Goal: Find contact information: Find contact information

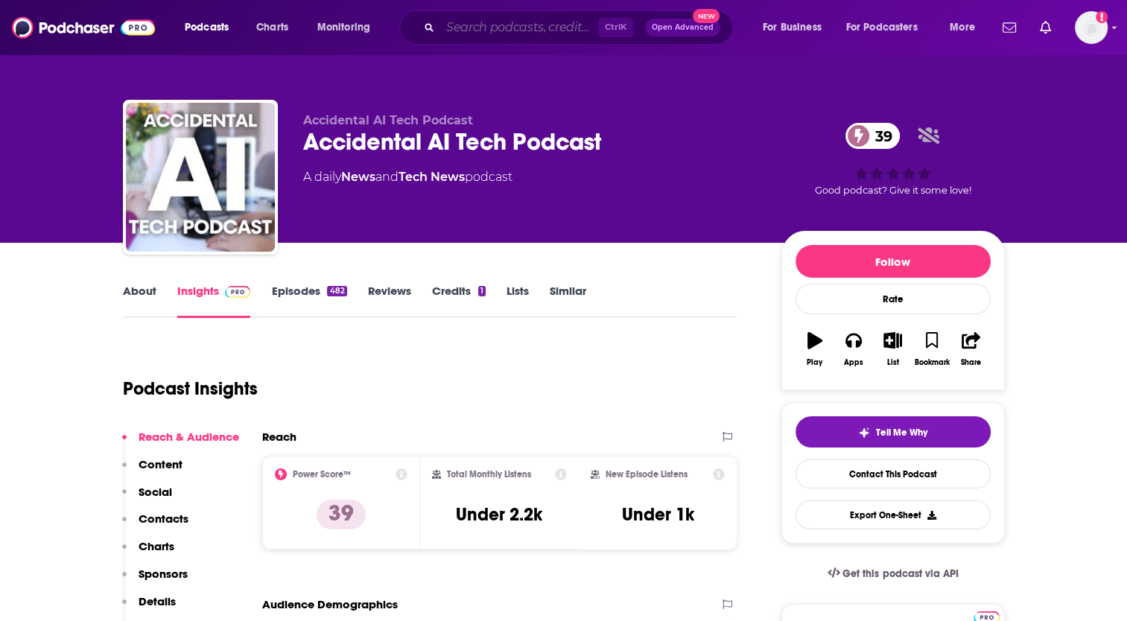
click at [490, 21] on input "Search podcasts, credits, & more..." at bounding box center [519, 28] width 158 height 24
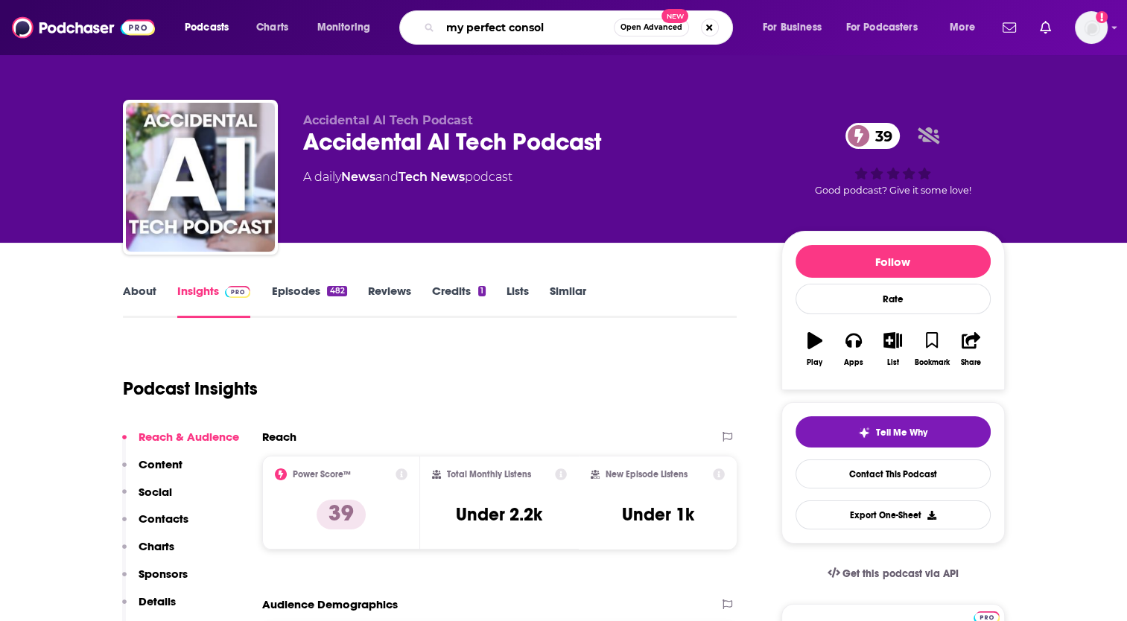
type input "my perfect console"
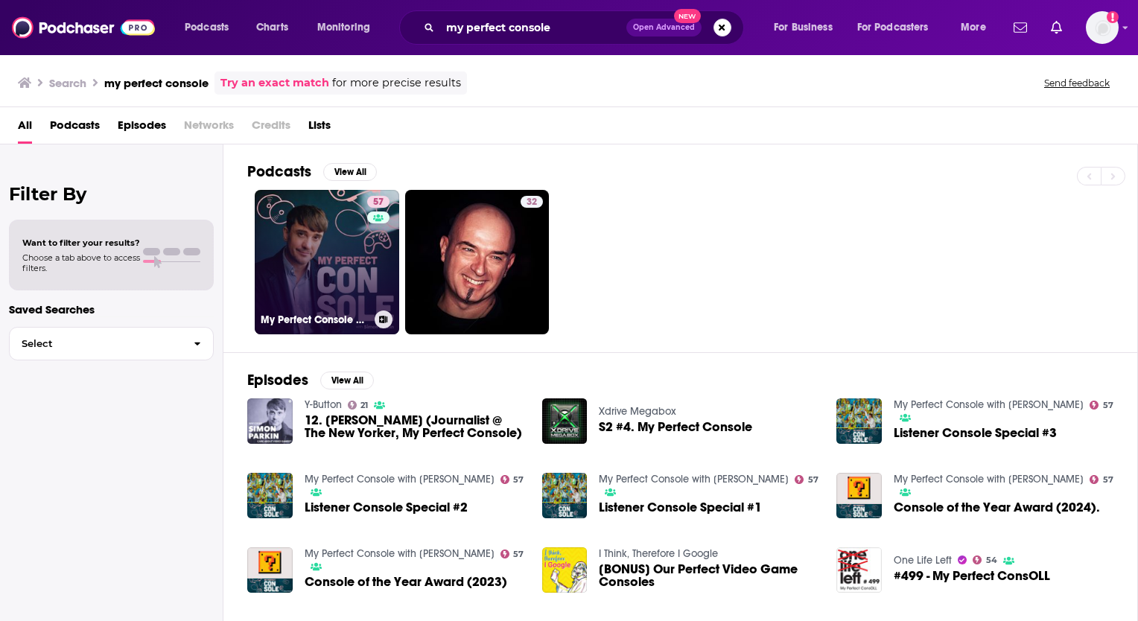
click at [313, 261] on link "57 My Perfect Console with [PERSON_NAME]" at bounding box center [327, 262] width 144 height 144
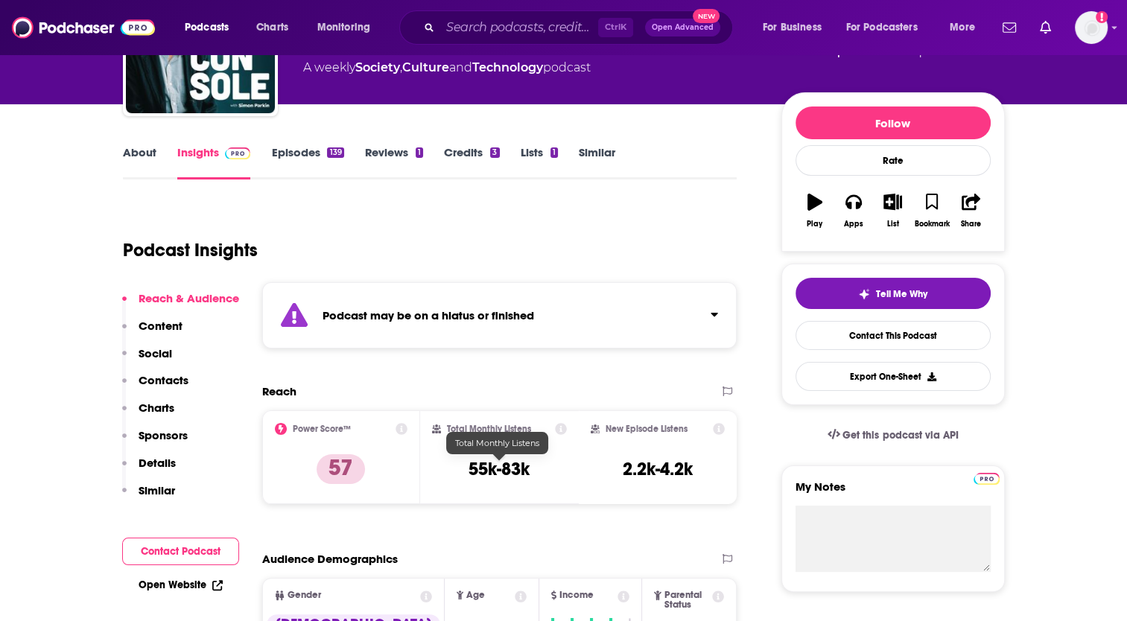
scroll to position [74, 0]
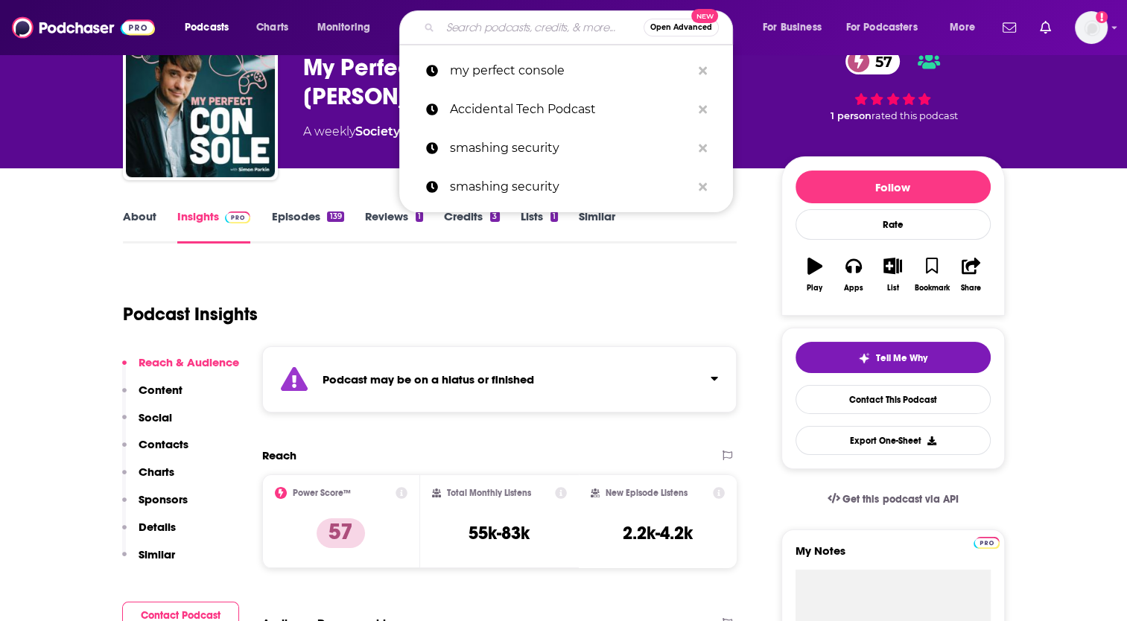
click at [539, 18] on input "Search podcasts, credits, & more..." at bounding box center [541, 28] width 203 height 24
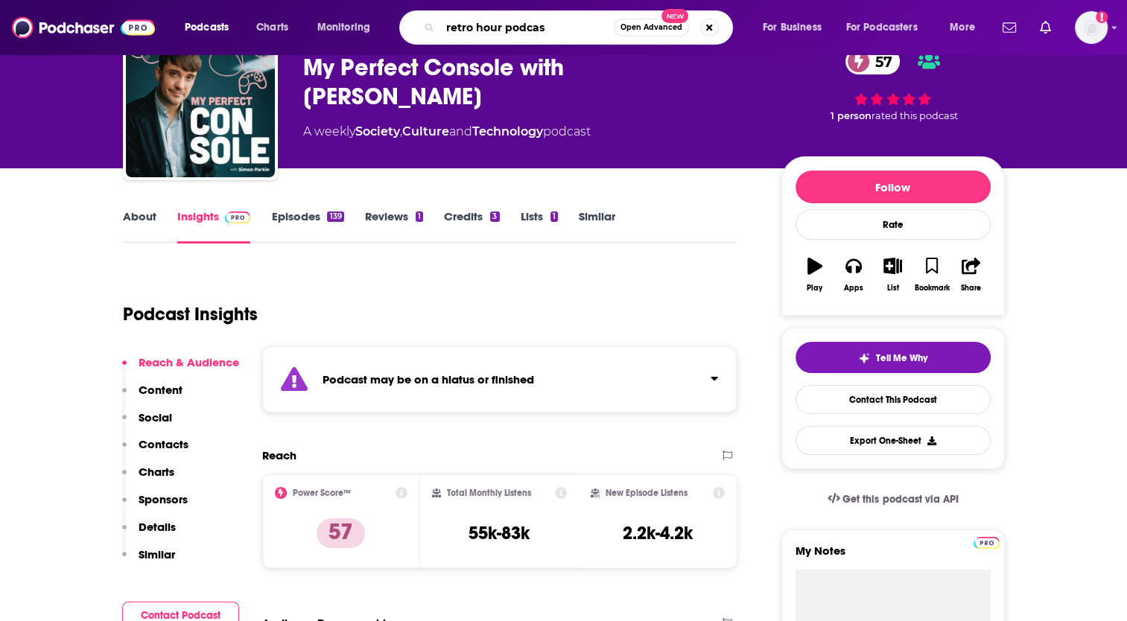
type input "retro hour podcast"
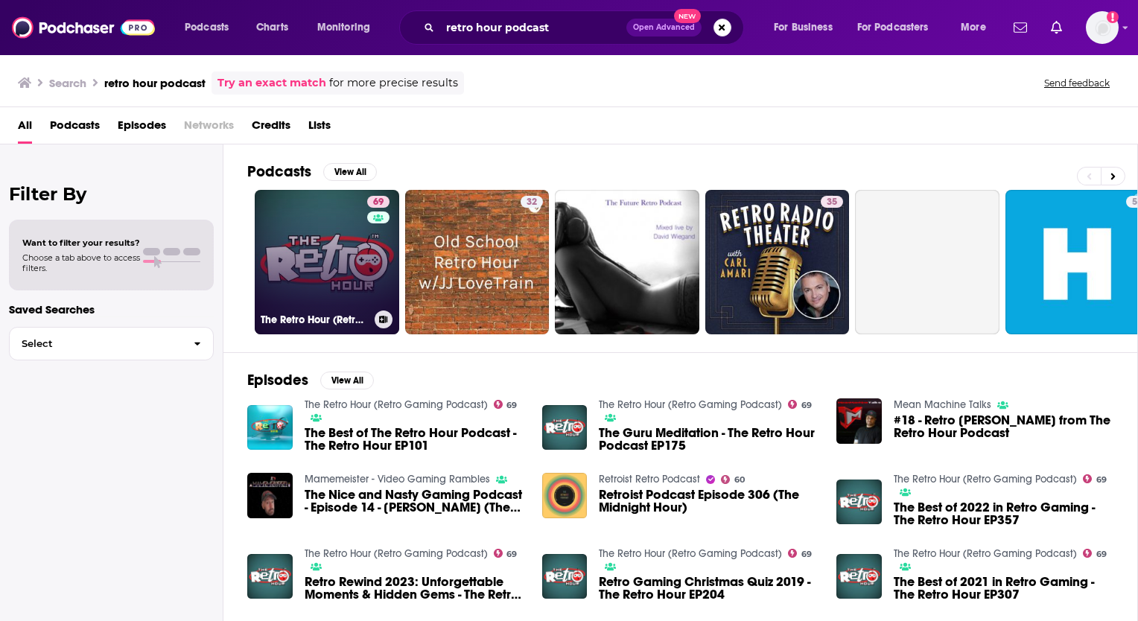
click at [325, 241] on link "69 The Retro Hour (Retro Gaming Podcast)" at bounding box center [327, 262] width 144 height 144
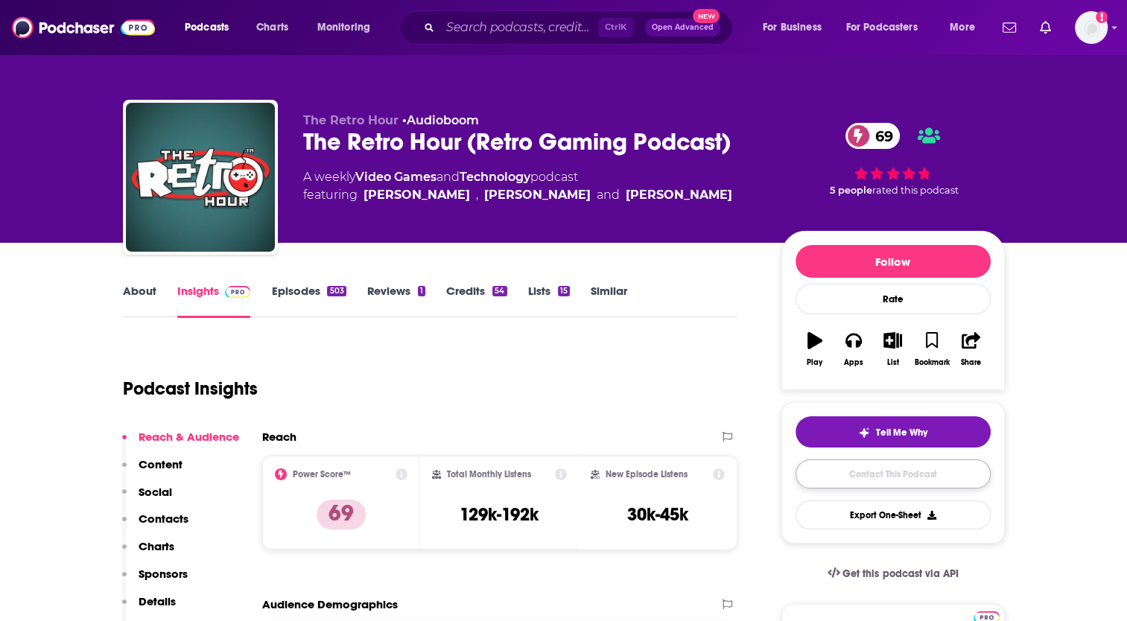
click at [910, 477] on link "Contact This Podcast" at bounding box center [892, 473] width 195 height 29
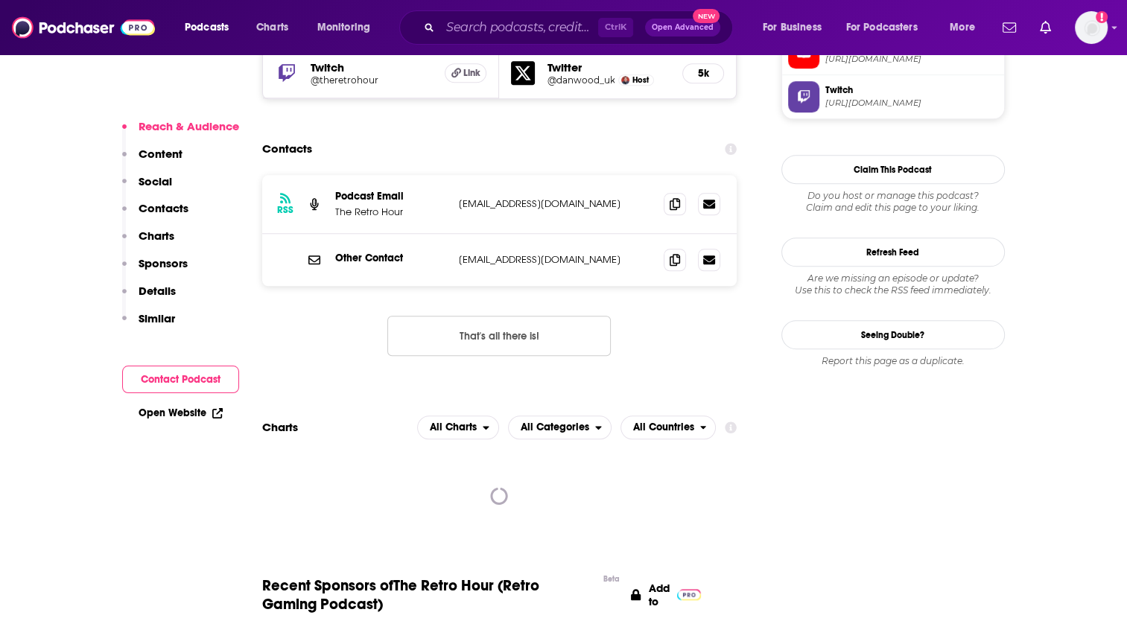
scroll to position [1427, 0]
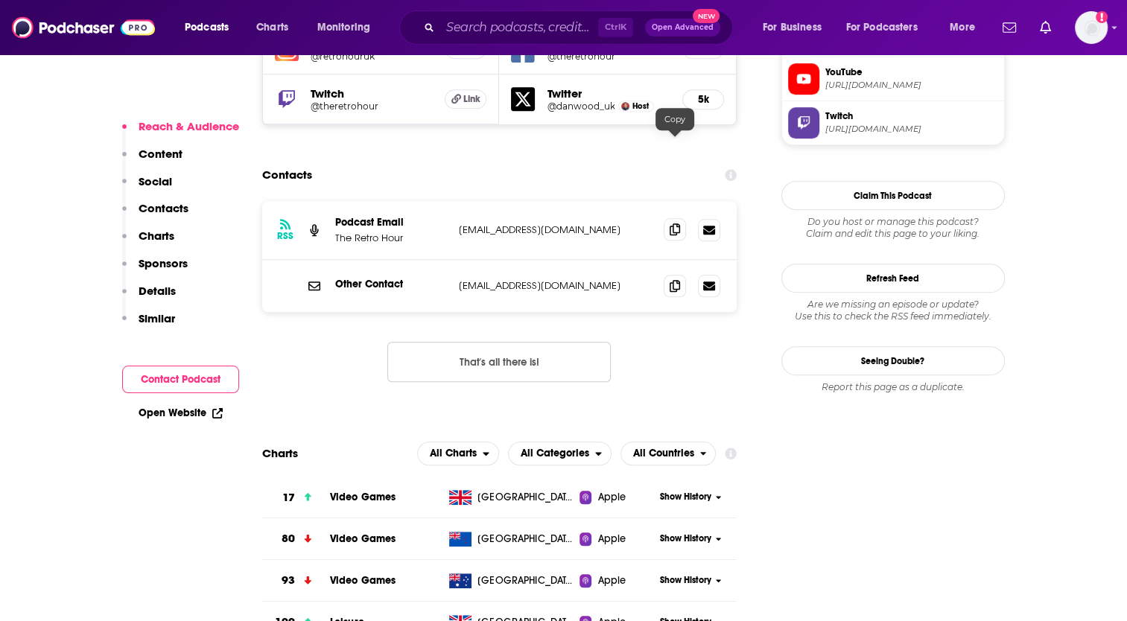
click at [671, 223] on icon at bounding box center [674, 229] width 10 height 12
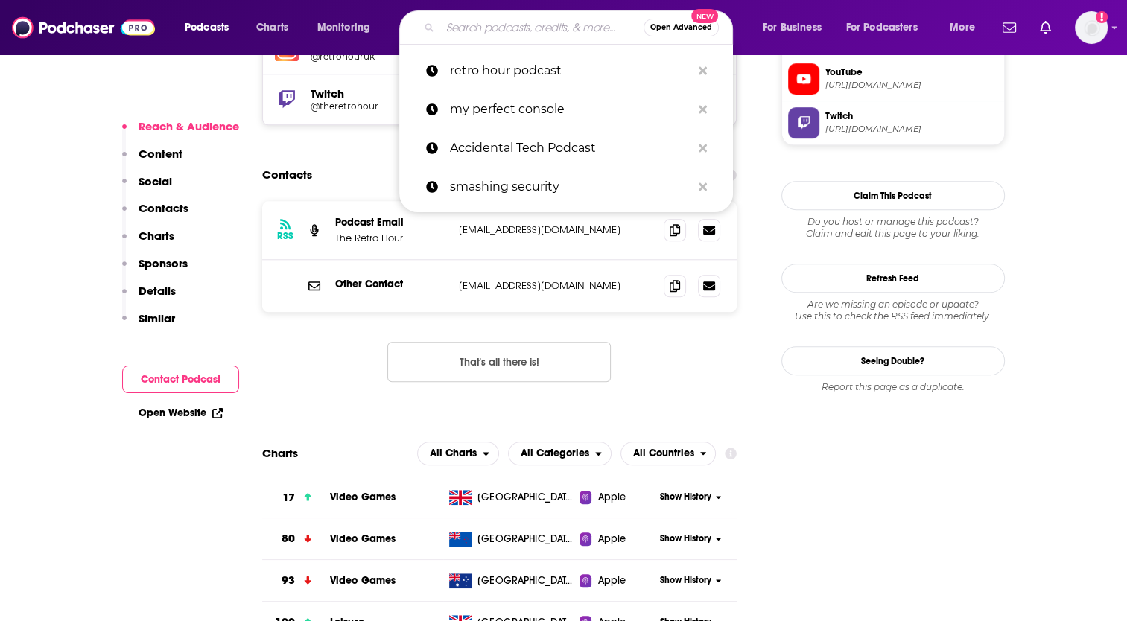
click at [488, 24] on input "Search podcasts, credits, & more..." at bounding box center [541, 28] width 203 height 24
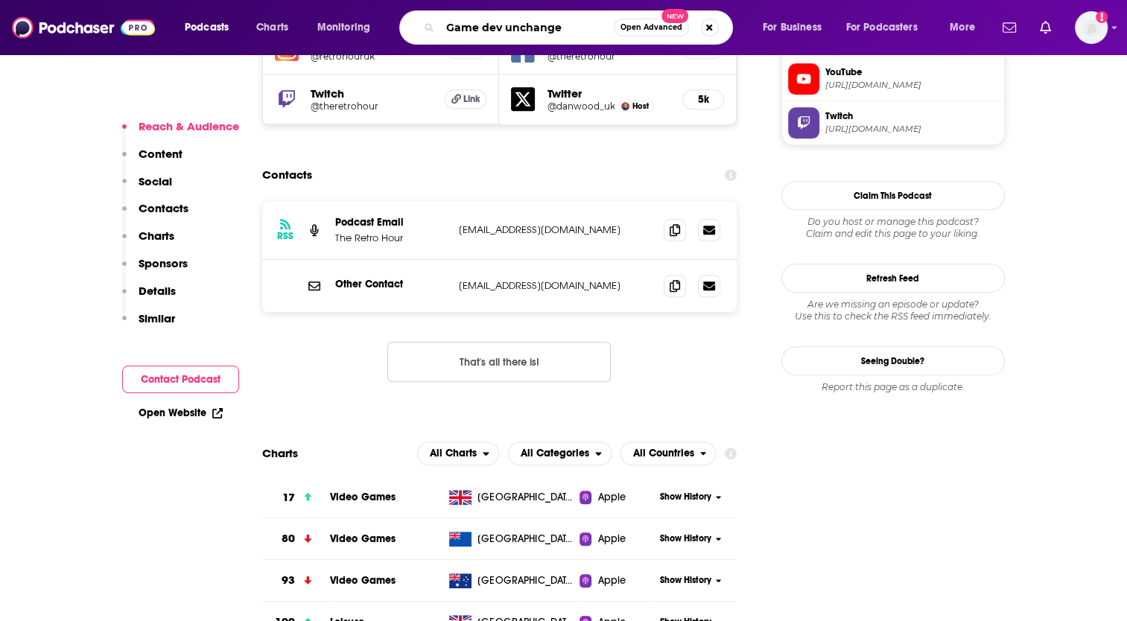
type input "Game dev unchanged"
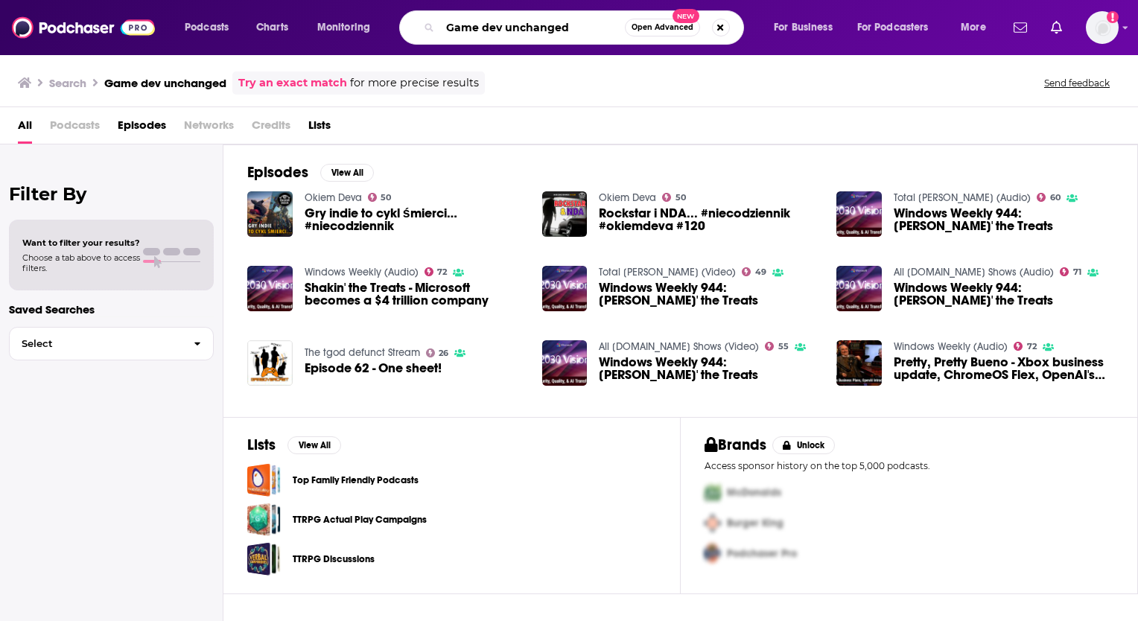
click at [591, 21] on input "Game dev unchanged" at bounding box center [532, 28] width 185 height 24
type input "Game dev unchained"
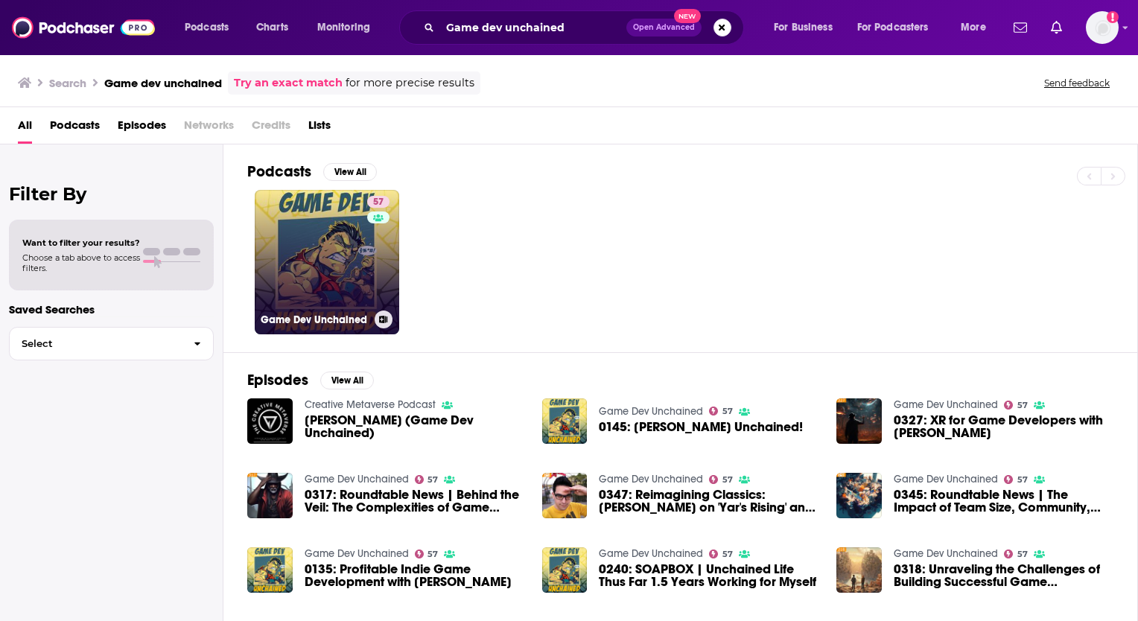
click at [344, 256] on link "57 Game Dev Unchained" at bounding box center [327, 262] width 144 height 144
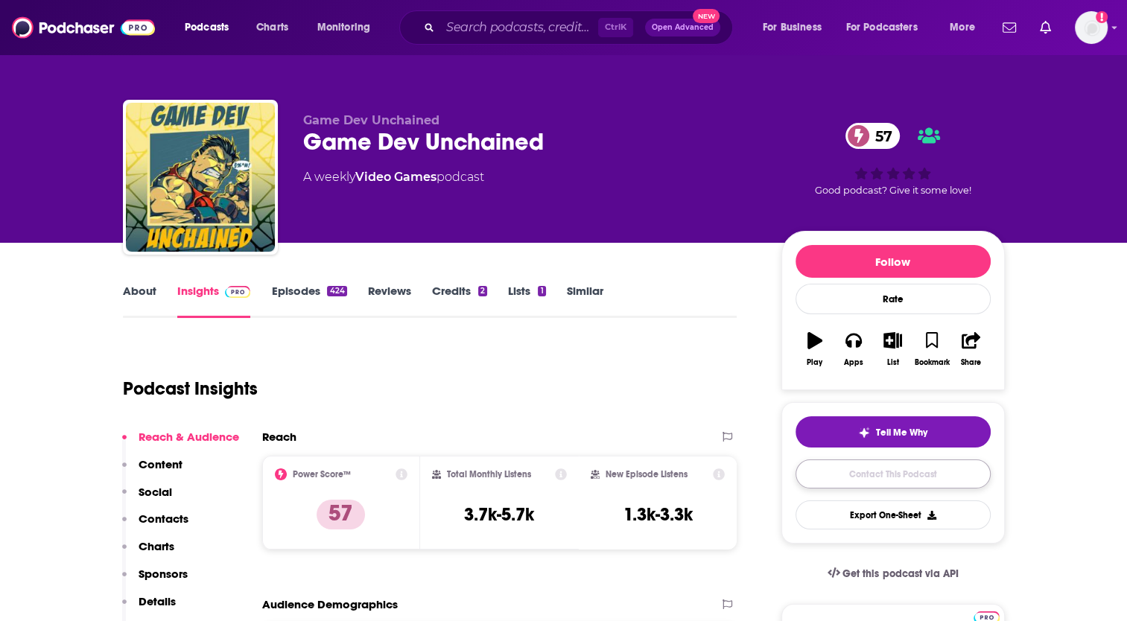
click at [862, 472] on link "Contact This Podcast" at bounding box center [892, 473] width 195 height 29
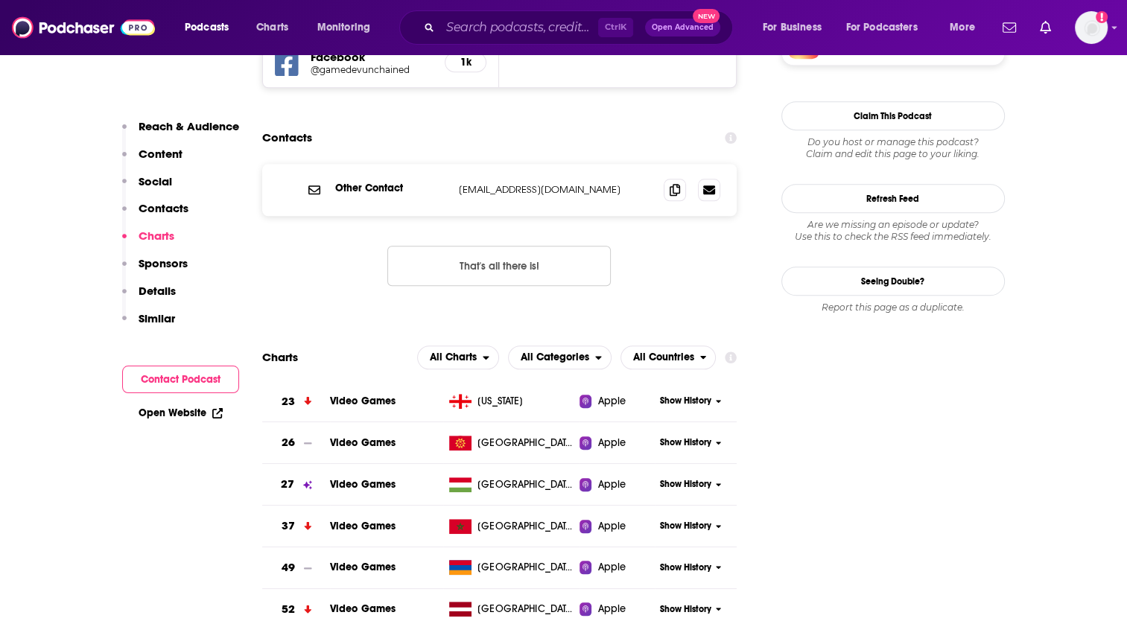
scroll to position [1392, 0]
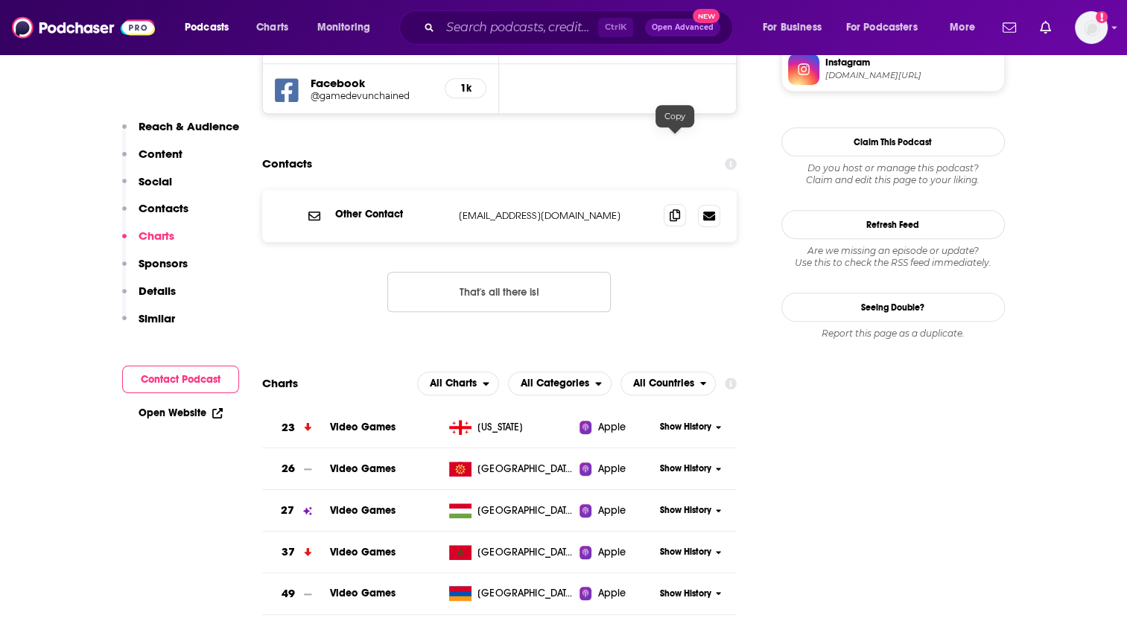
click at [675, 209] on icon at bounding box center [674, 215] width 10 height 12
click at [479, 29] on input "Search podcasts, credits, & more..." at bounding box center [519, 28] width 158 height 24
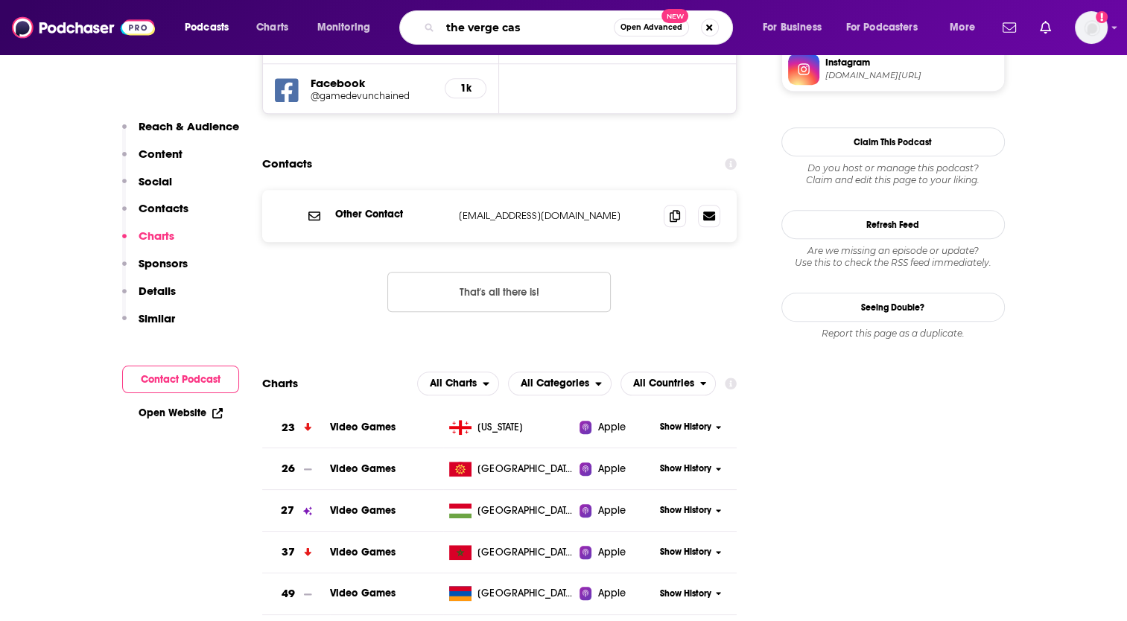
type input "the verge cast"
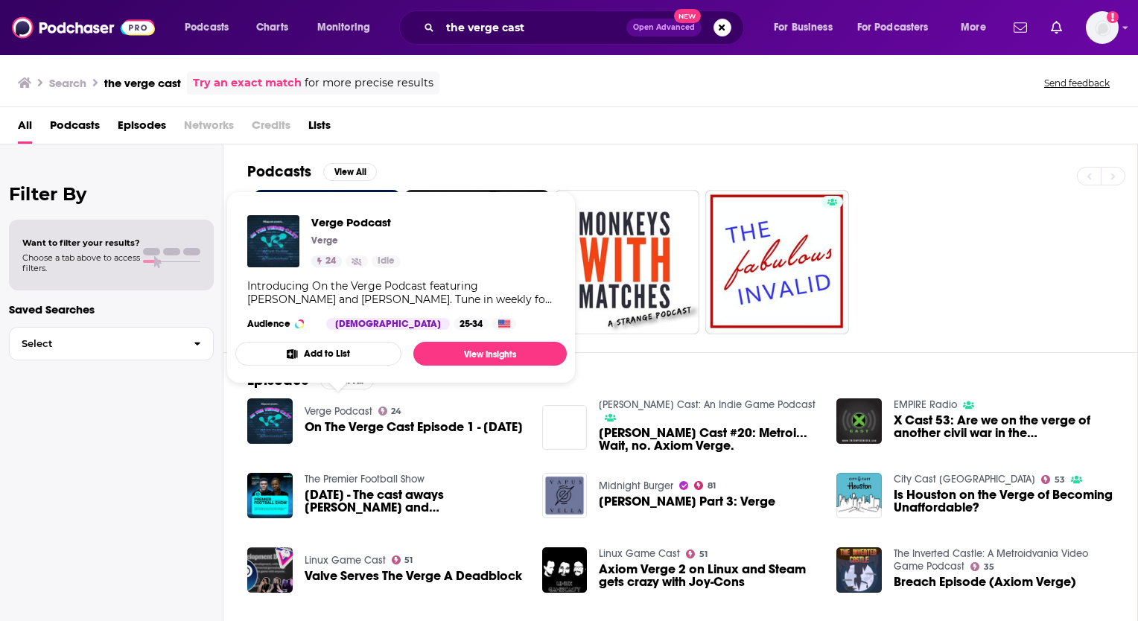
click at [348, 405] on link "Verge Podcast" at bounding box center [339, 411] width 68 height 13
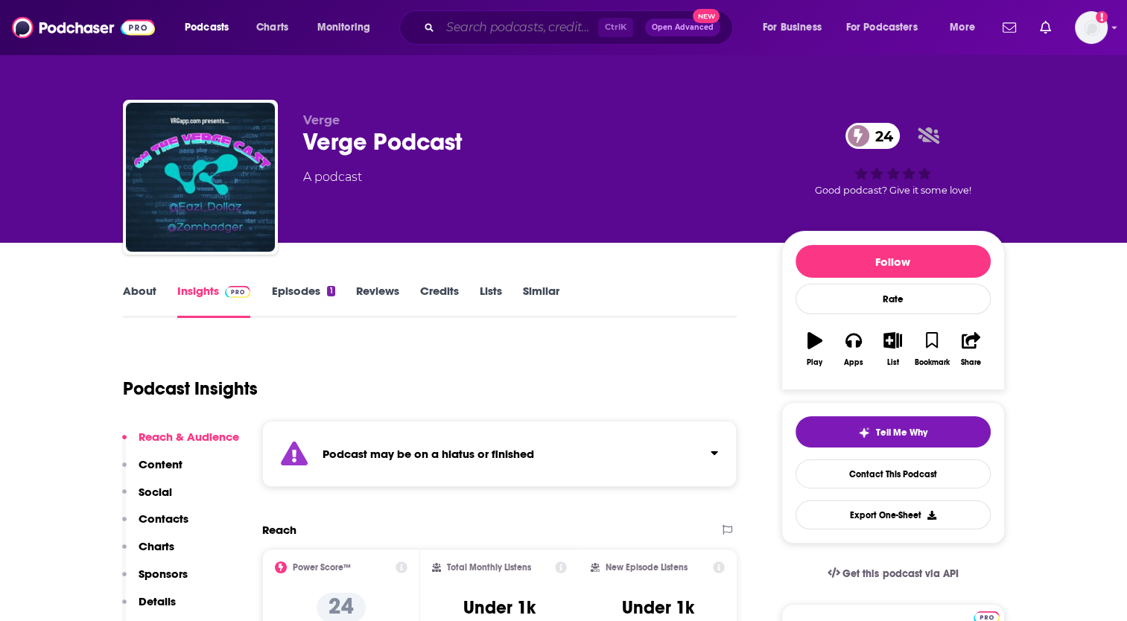
click at [485, 34] on input "Search podcasts, credits, & more..." at bounding box center [519, 28] width 158 height 24
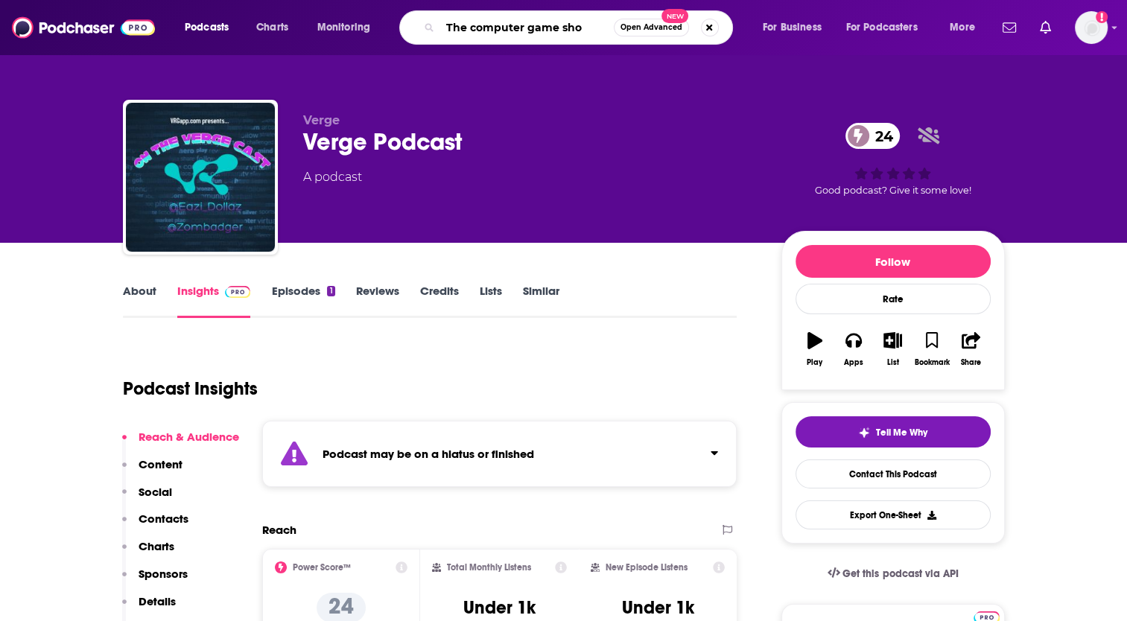
type input "The computer game show"
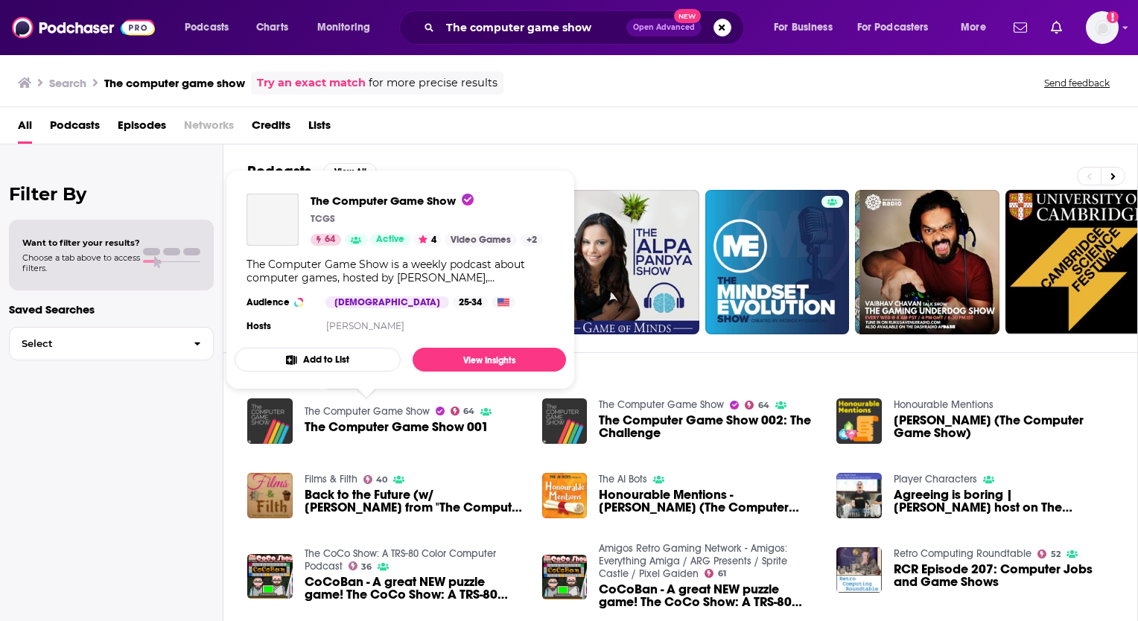
click at [378, 406] on link "The Computer Game Show" at bounding box center [367, 411] width 125 height 13
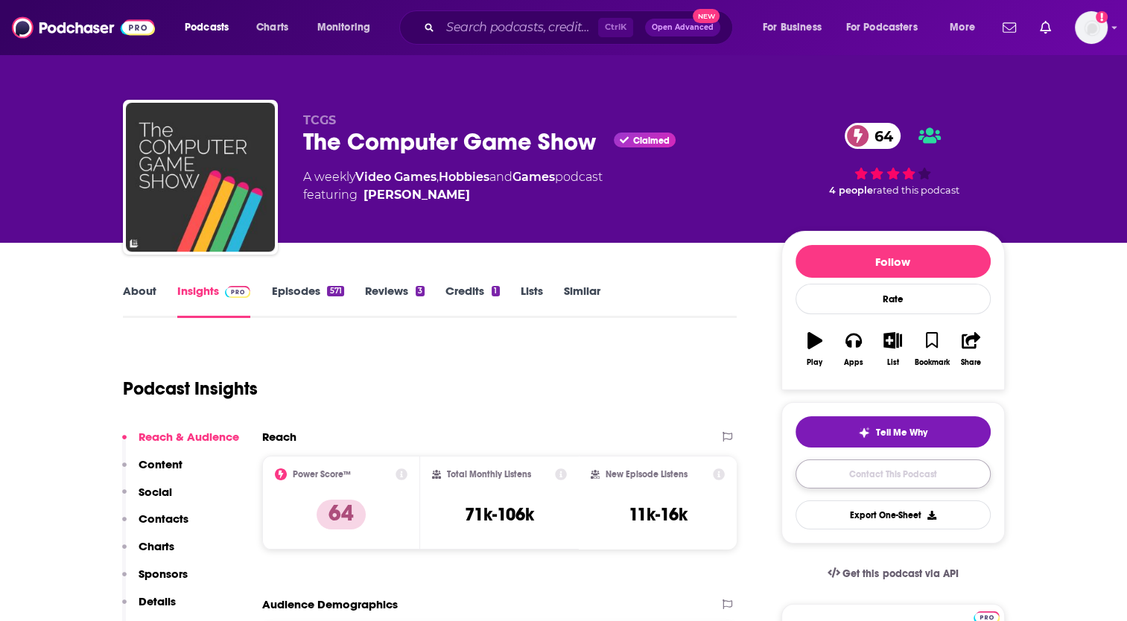
click at [897, 474] on link "Contact This Podcast" at bounding box center [892, 473] width 195 height 29
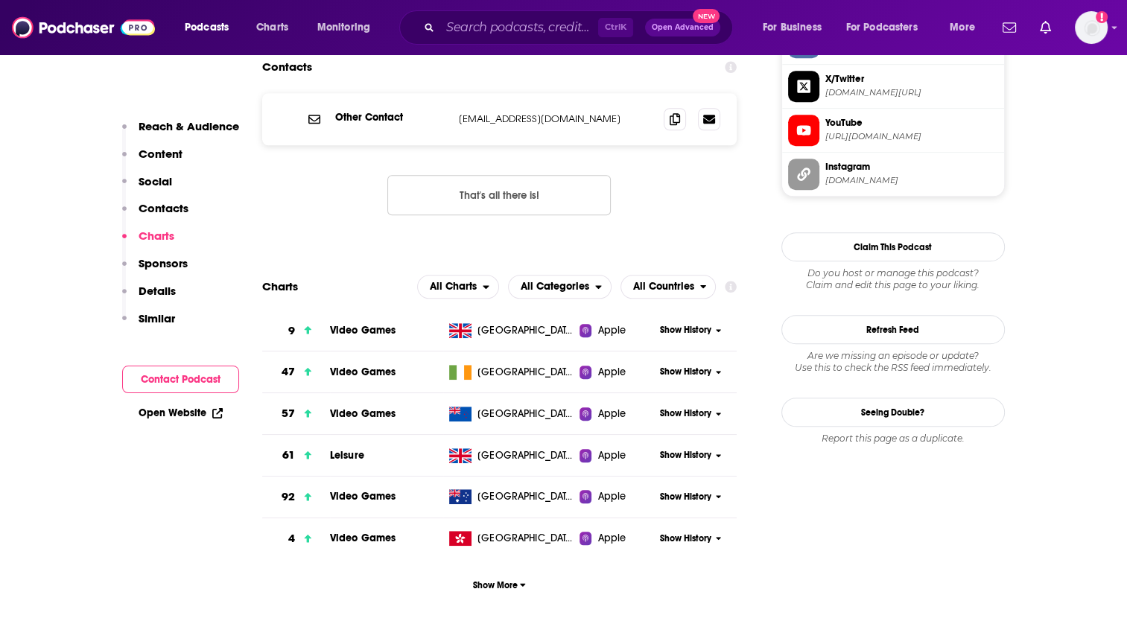
scroll to position [1319, 0]
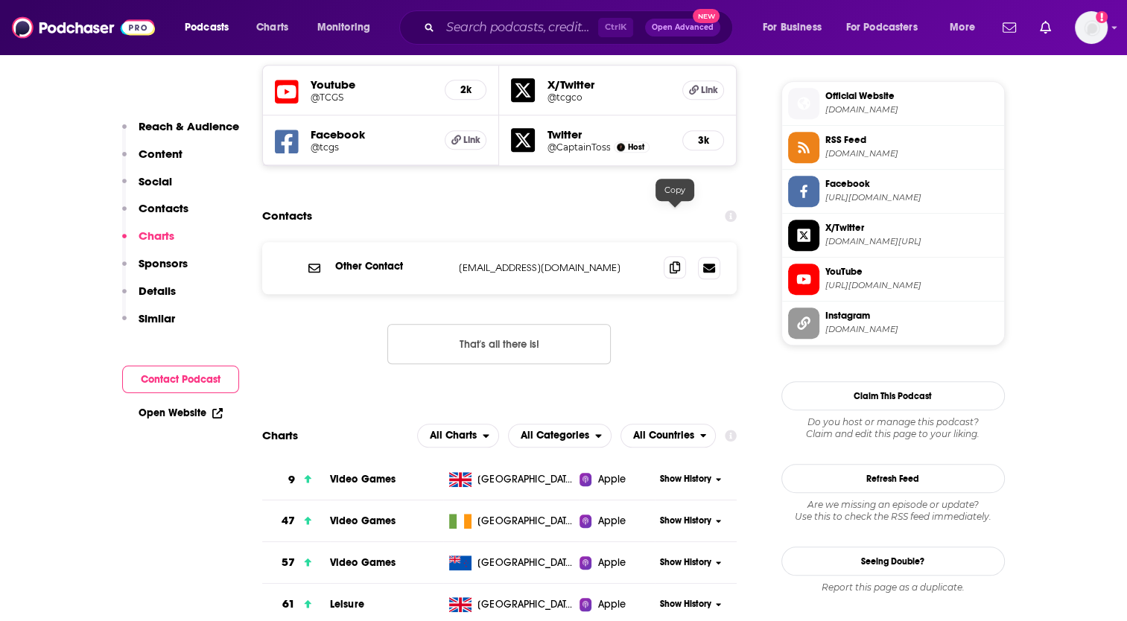
click at [674, 261] on icon at bounding box center [674, 267] width 10 height 12
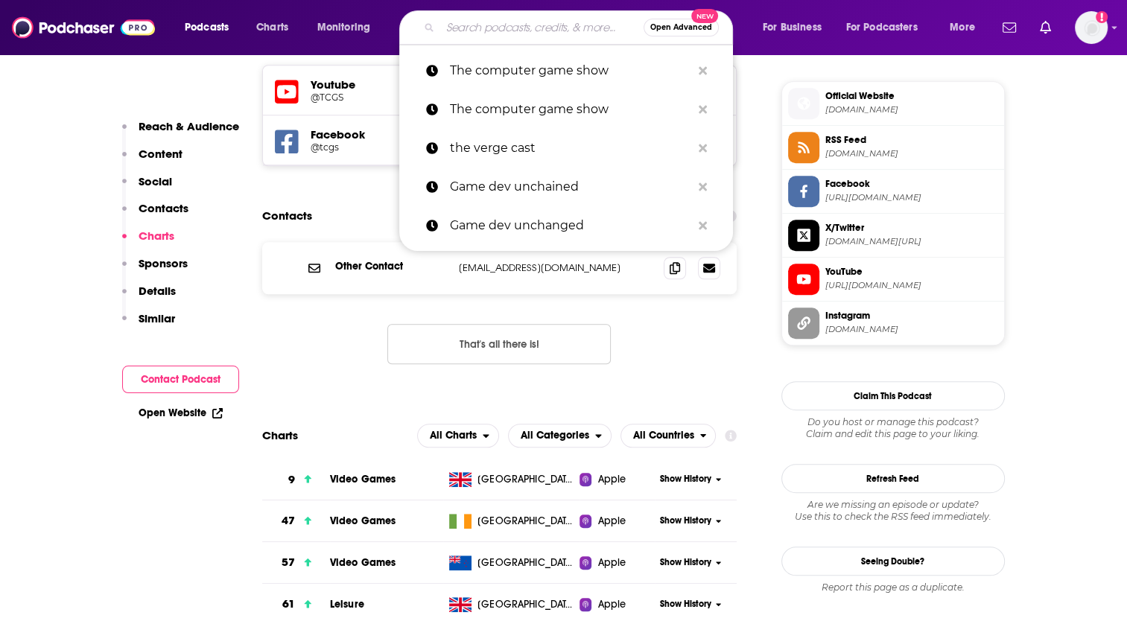
click at [477, 23] on input "Search podcasts, credits, & more..." at bounding box center [541, 28] width 203 height 24
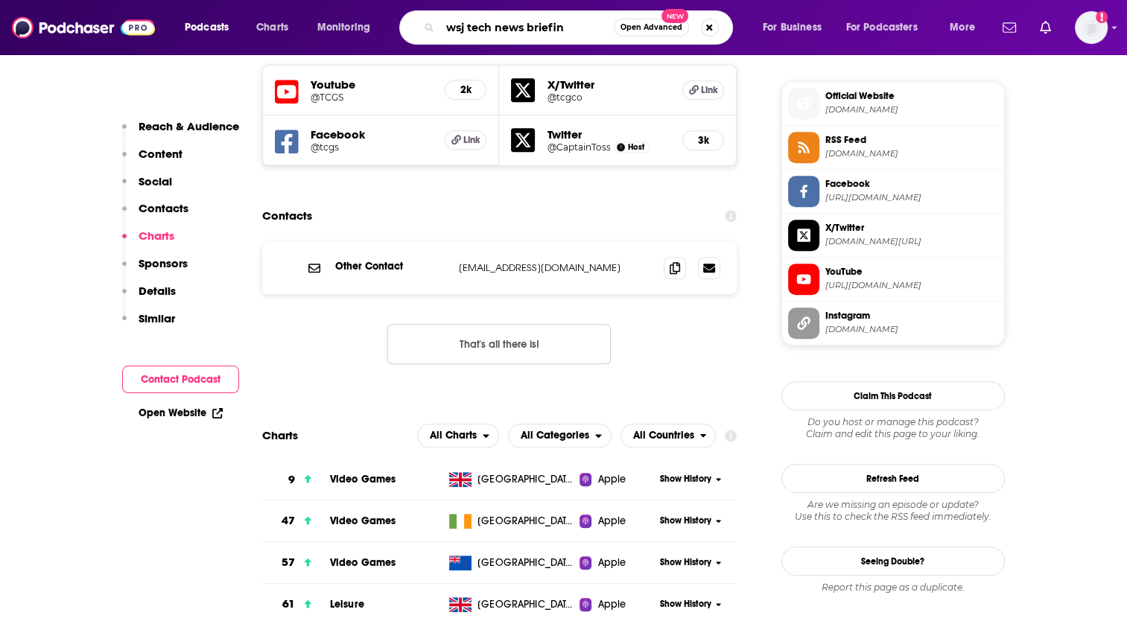
type input "wsj tech news briefing"
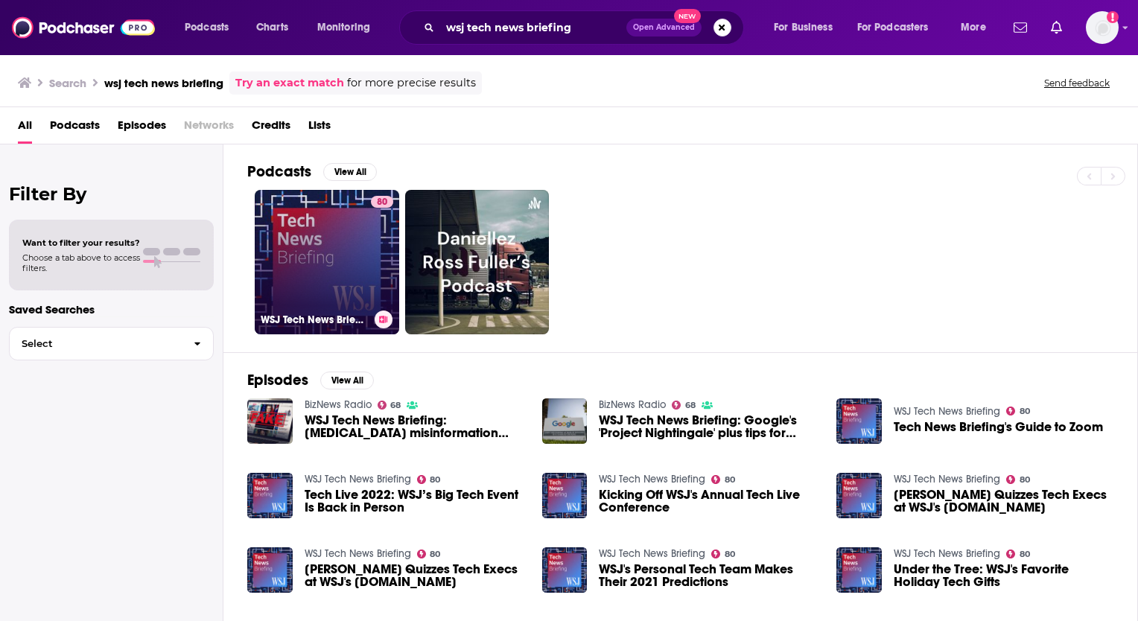
click at [341, 233] on link "80 WSJ Tech News Briefing" at bounding box center [327, 262] width 144 height 144
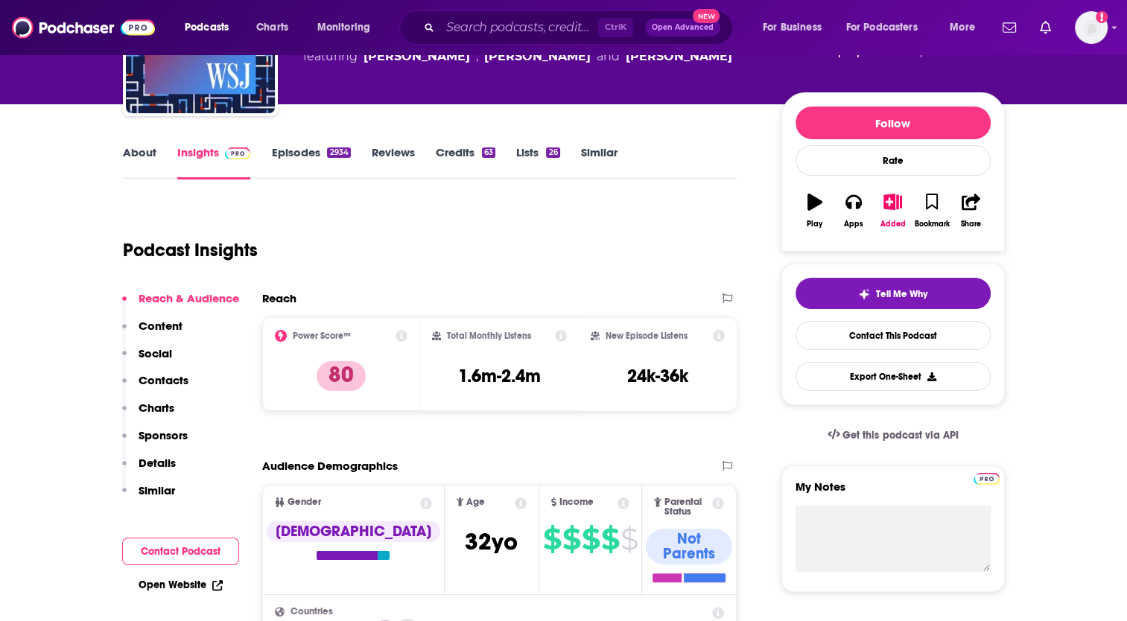
scroll to position [74, 0]
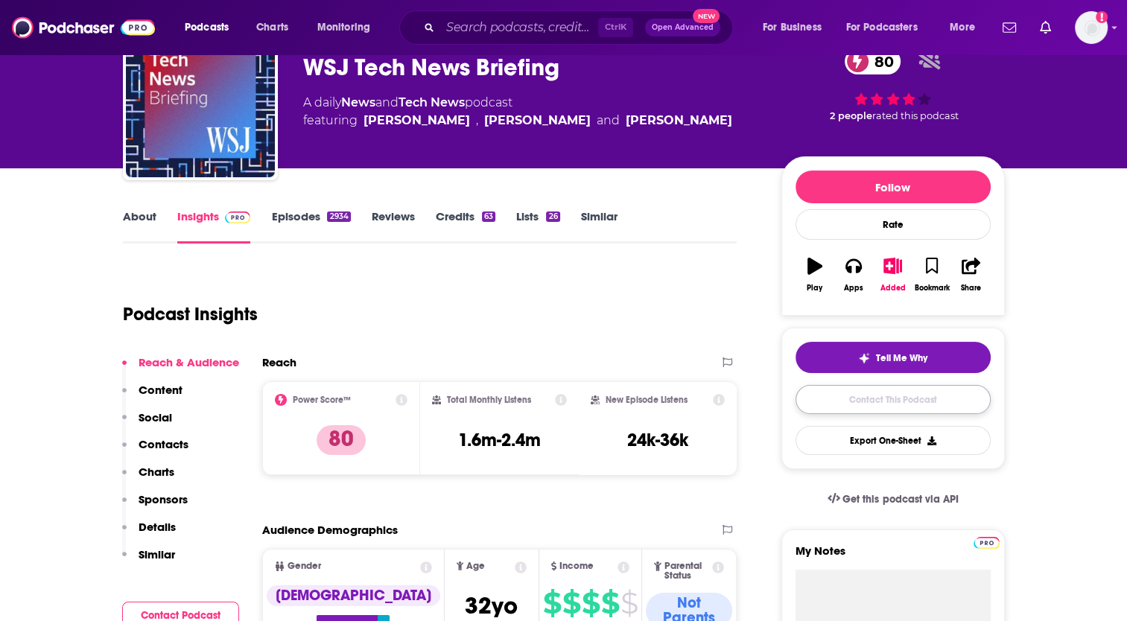
click at [905, 401] on link "Contact This Podcast" at bounding box center [892, 399] width 195 height 29
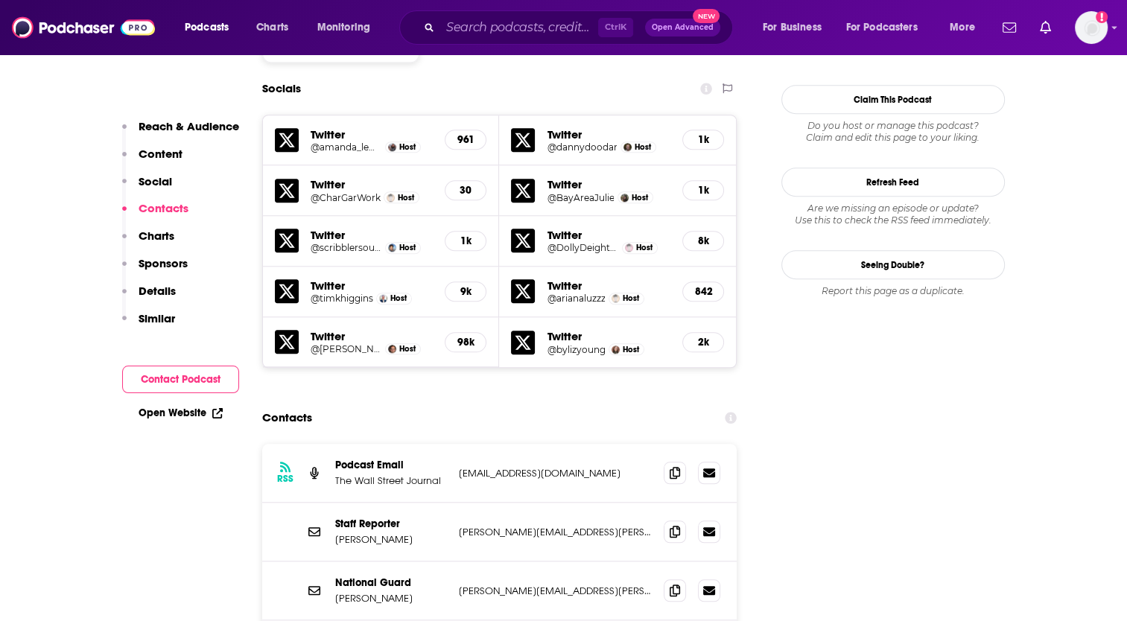
scroll to position [1415, 0]
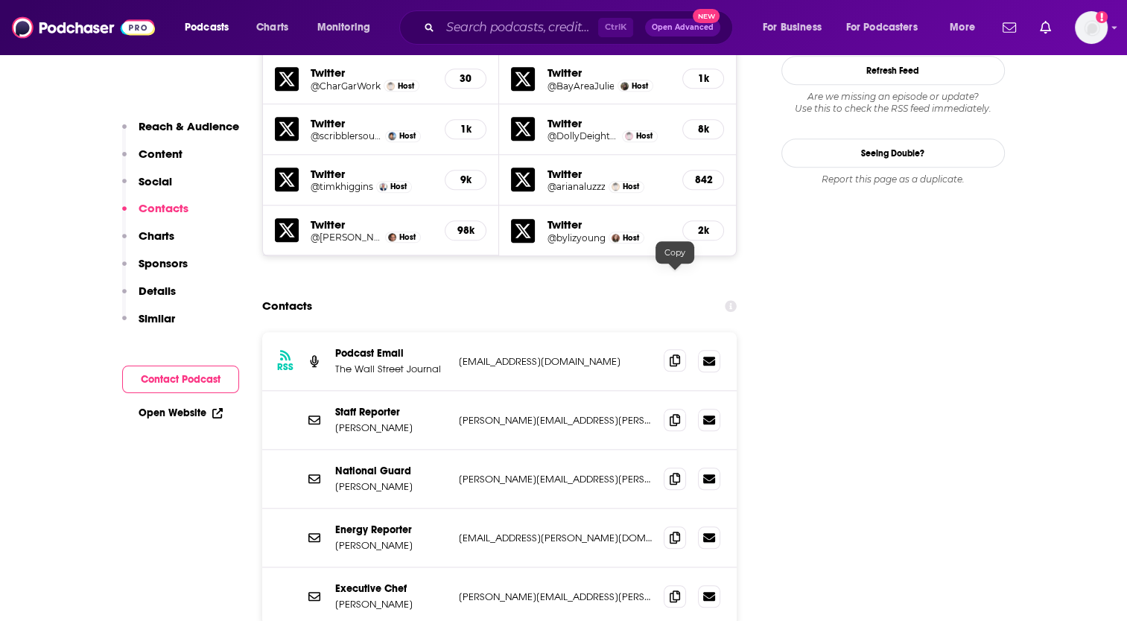
click at [673, 354] on icon at bounding box center [674, 360] width 10 height 12
click at [678, 413] on icon at bounding box center [674, 419] width 10 height 12
click at [674, 564] on icon at bounding box center [674, 596] width 10 height 12
click at [477, 28] on input "Search podcasts, credits, & more..." at bounding box center [519, 28] width 158 height 24
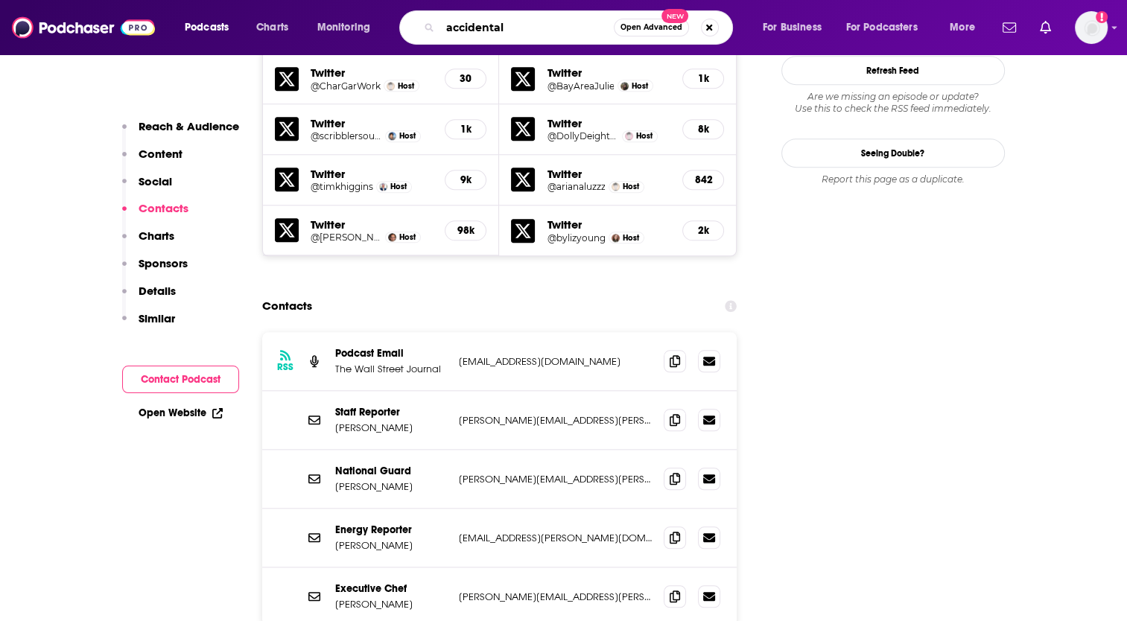
type input "accidental"
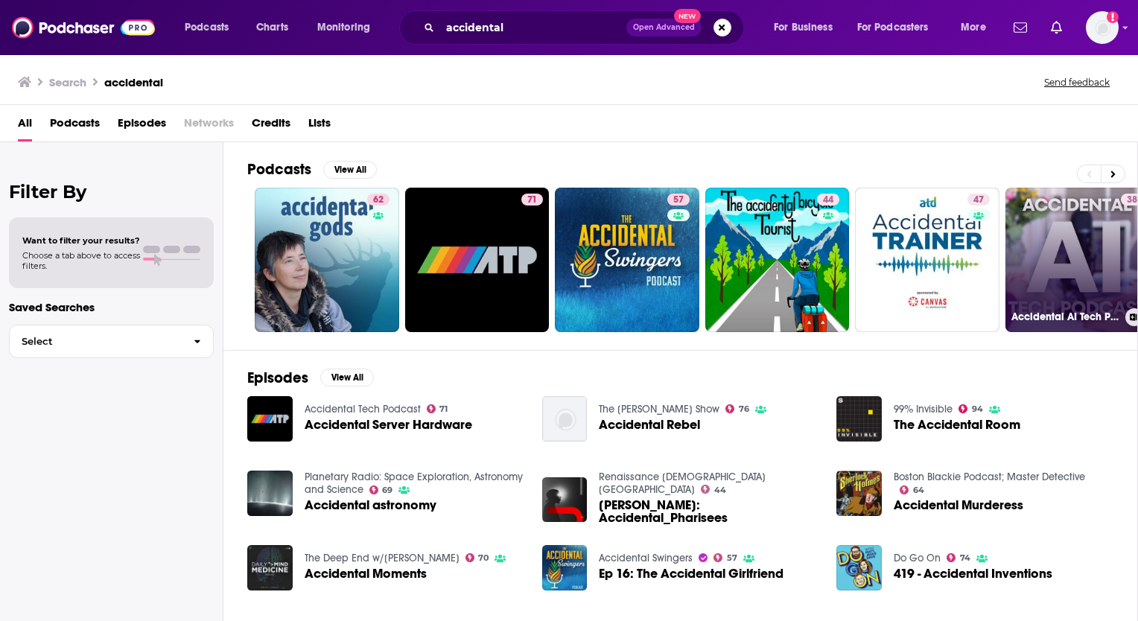
click at [910, 239] on link "38 Accidental AI Tech Podcast" at bounding box center [1077, 260] width 144 height 144
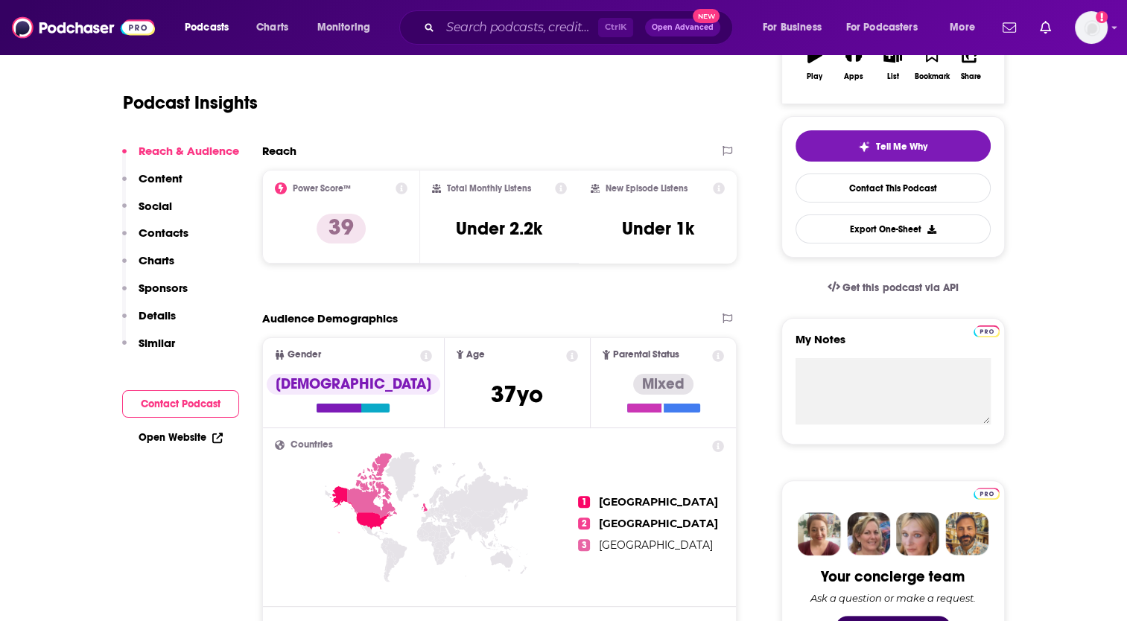
scroll to position [298, 0]
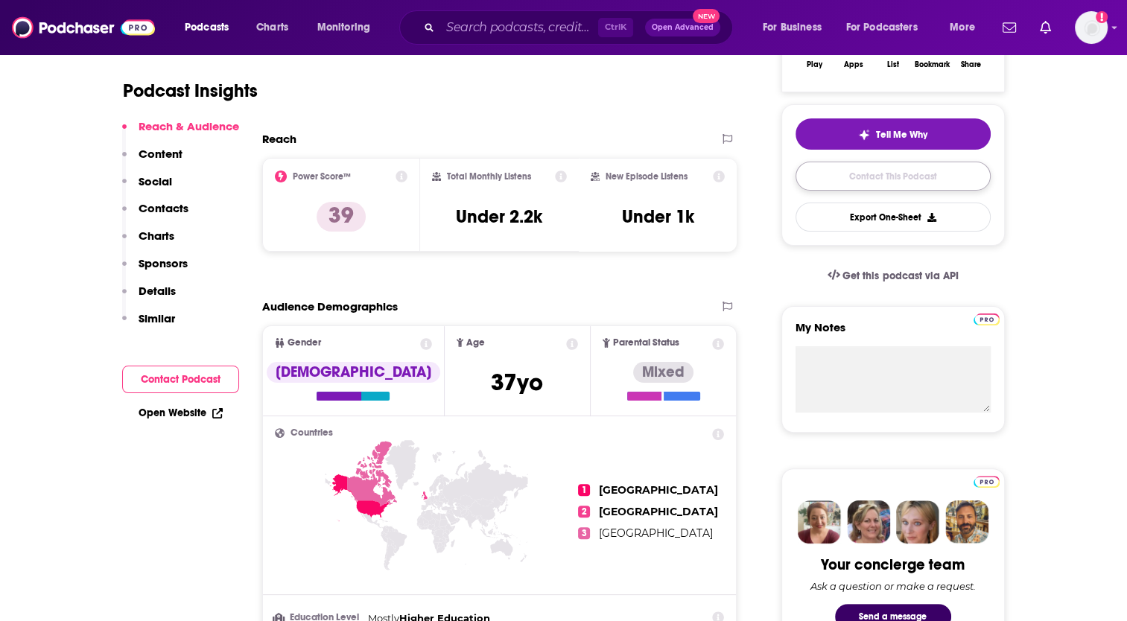
click at [862, 182] on link "Contact This Podcast" at bounding box center [892, 176] width 195 height 29
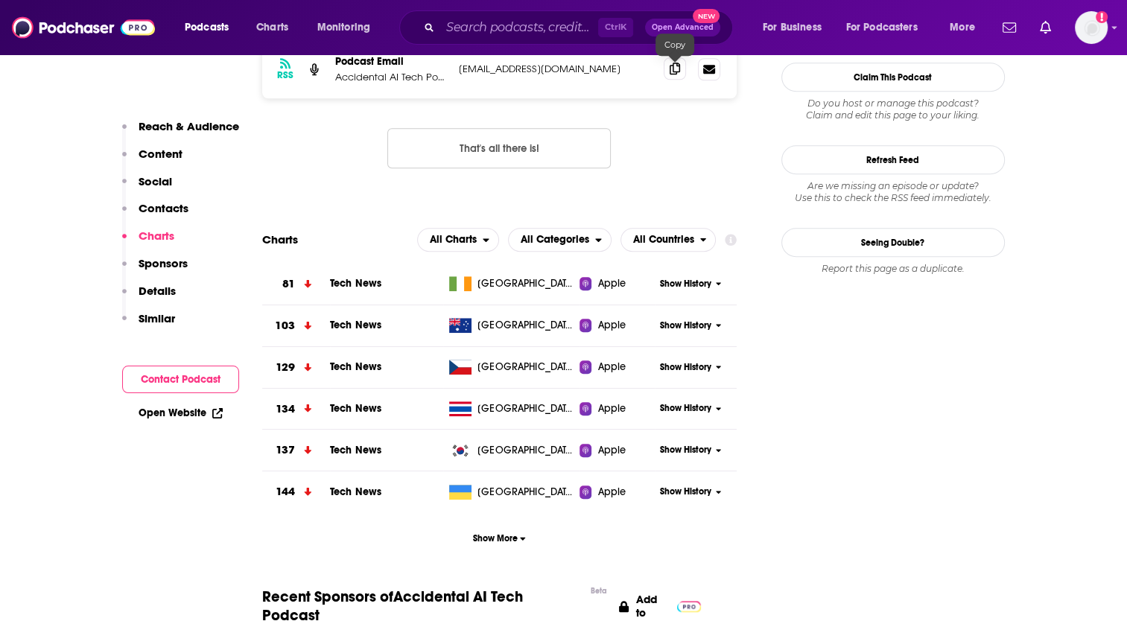
click at [676, 69] on icon at bounding box center [674, 69] width 10 height 12
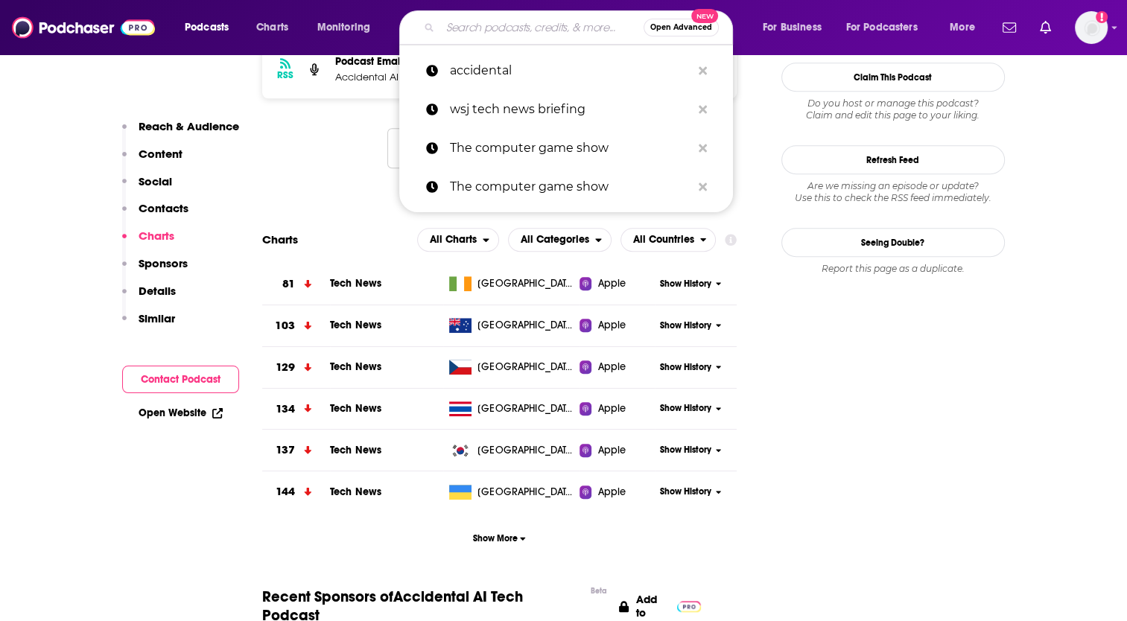
click at [504, 25] on input "Search podcasts, credits, & more..." at bounding box center [541, 28] width 203 height 24
click at [506, 70] on p "accidental" at bounding box center [570, 70] width 241 height 39
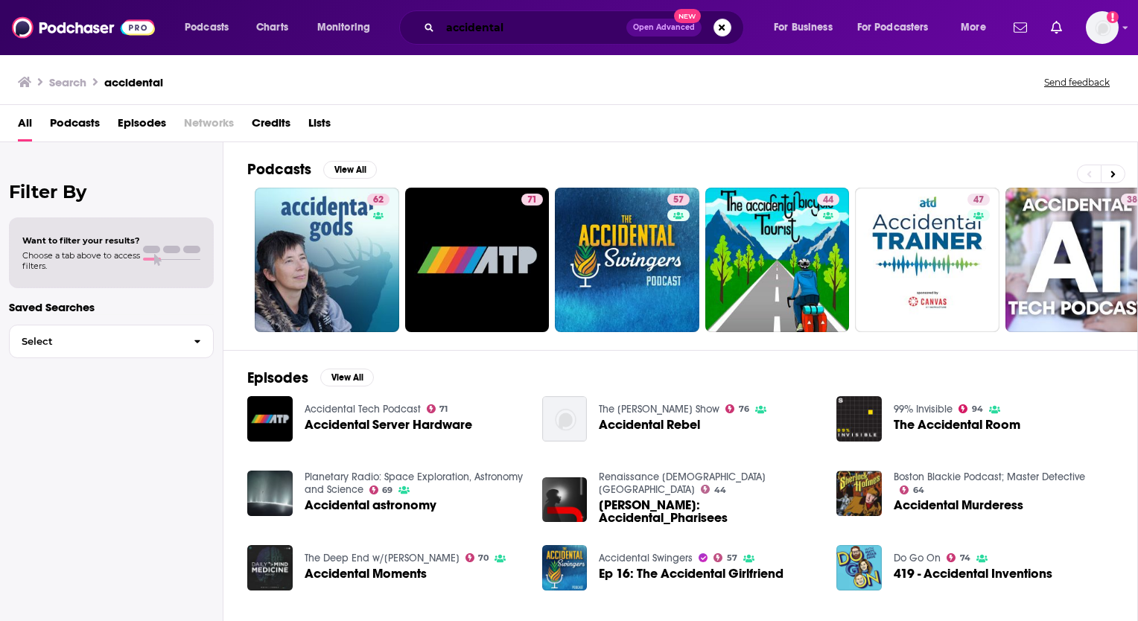
click at [541, 19] on input "accidental" at bounding box center [533, 28] width 186 height 24
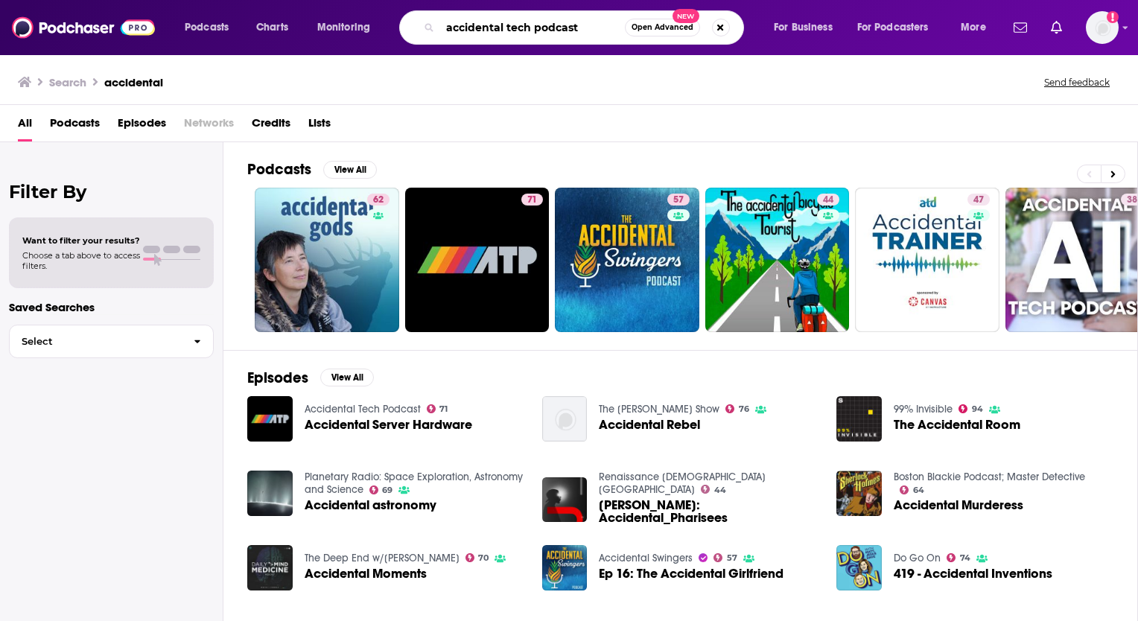
type input "accidental tech podcast"
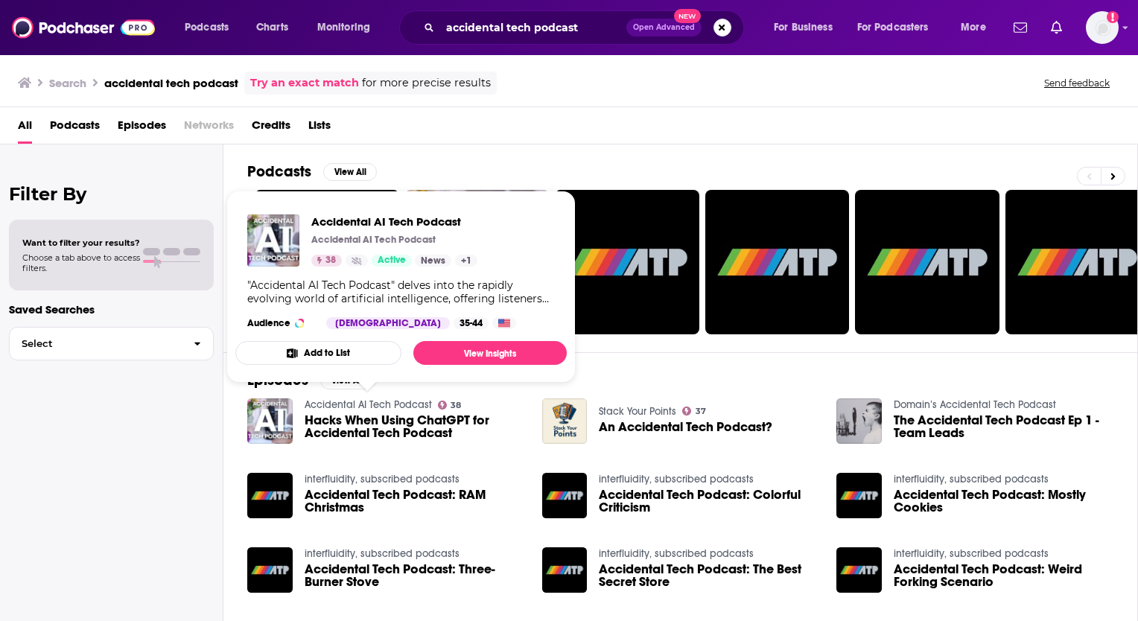
click at [340, 400] on link "Accidental AI Tech Podcast" at bounding box center [368, 404] width 127 height 13
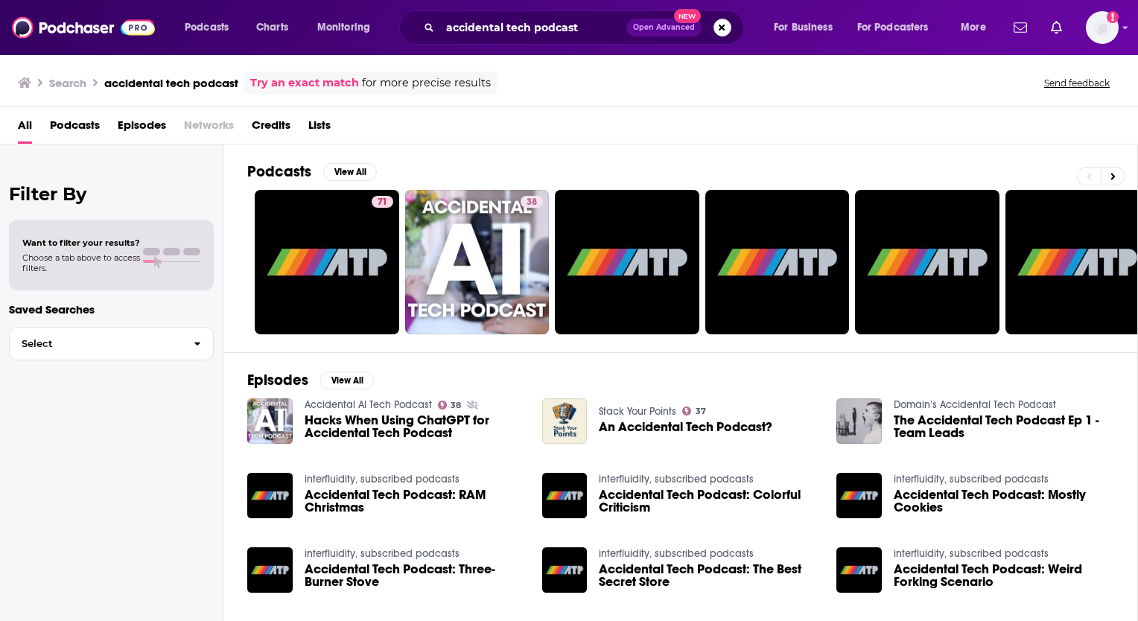
click at [330, 497] on span "Accidental Tech Podcast: RAM Christmas" at bounding box center [415, 500] width 220 height 25
click at [579, 25] on input "accidental tech podcast" at bounding box center [533, 28] width 186 height 24
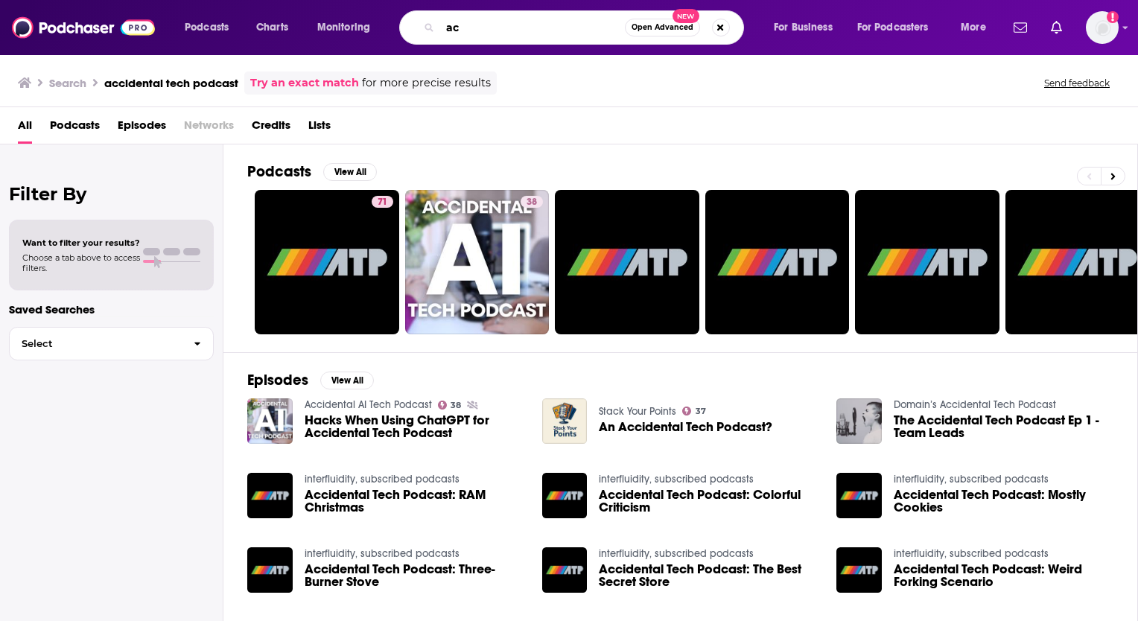
type input "a"
type input "designer notes"
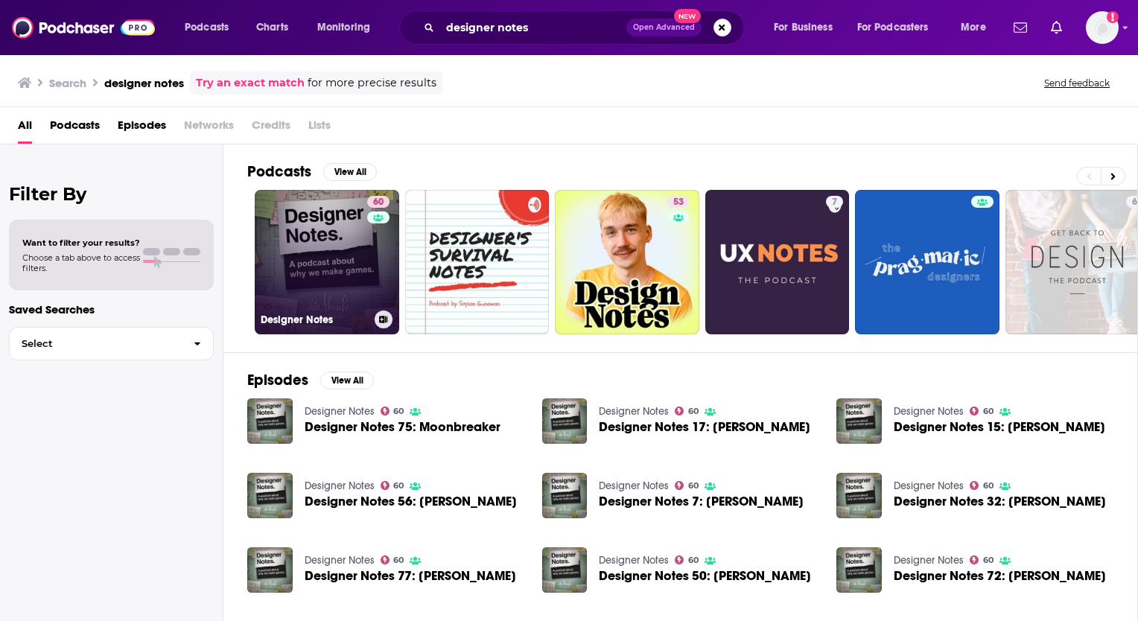
click at [337, 258] on link "60 Designer Notes" at bounding box center [327, 262] width 144 height 144
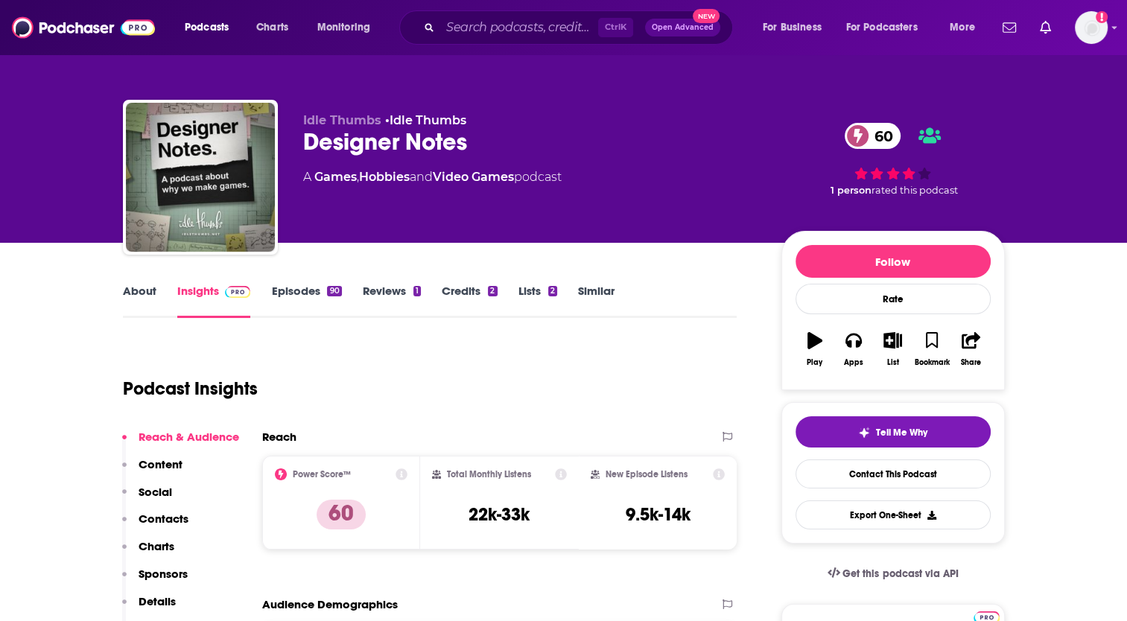
scroll to position [223, 0]
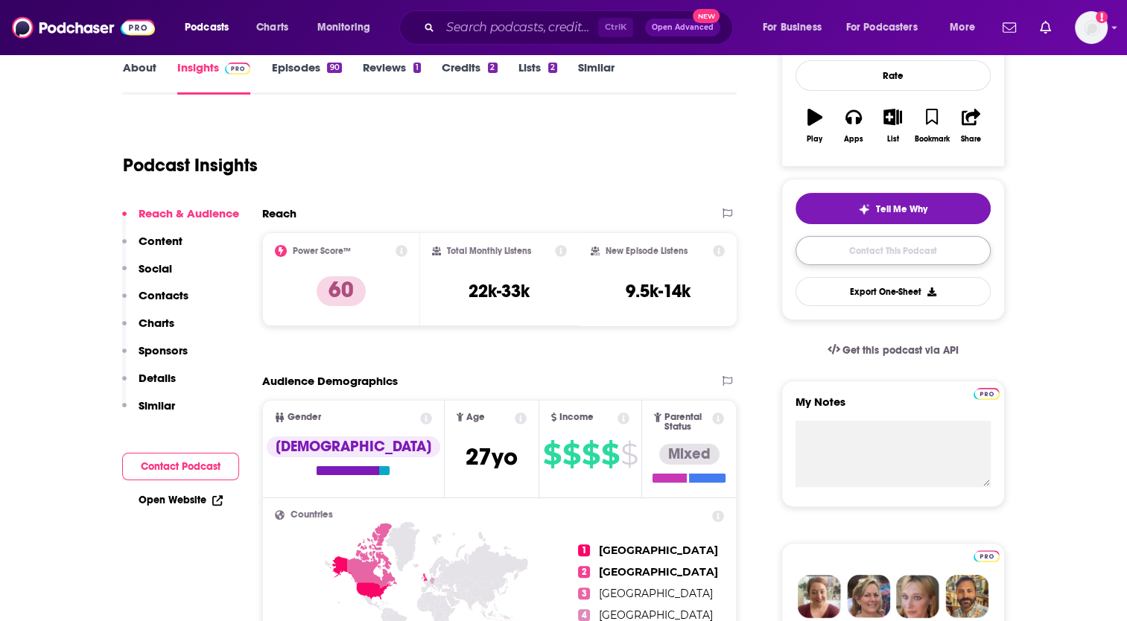
click at [910, 252] on link "Contact This Podcast" at bounding box center [892, 250] width 195 height 29
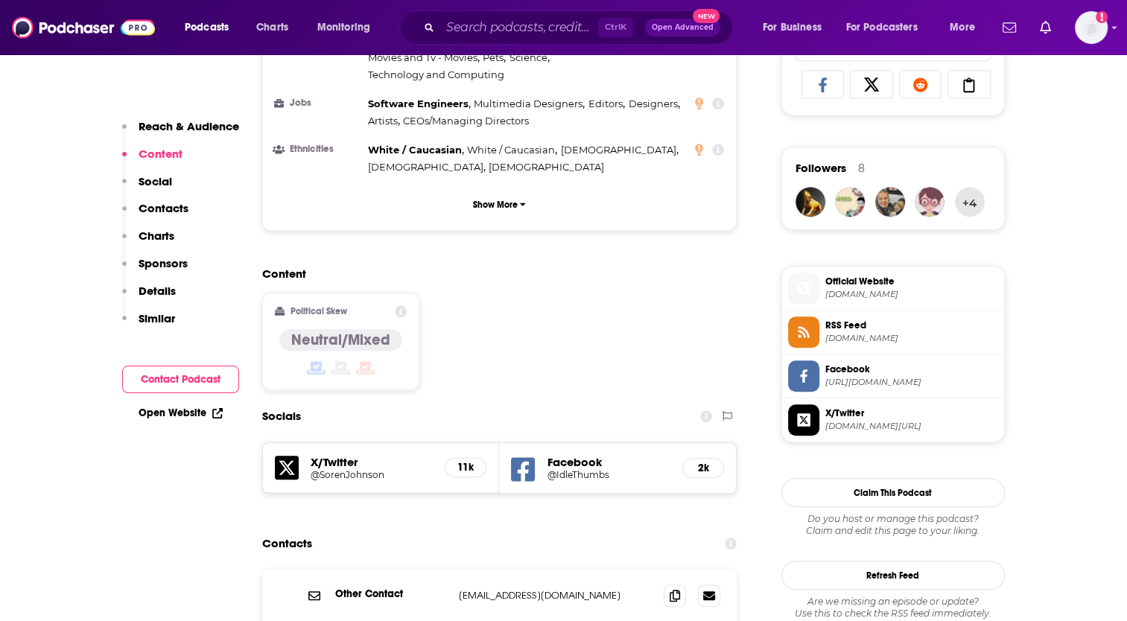
scroll to position [1340, 0]
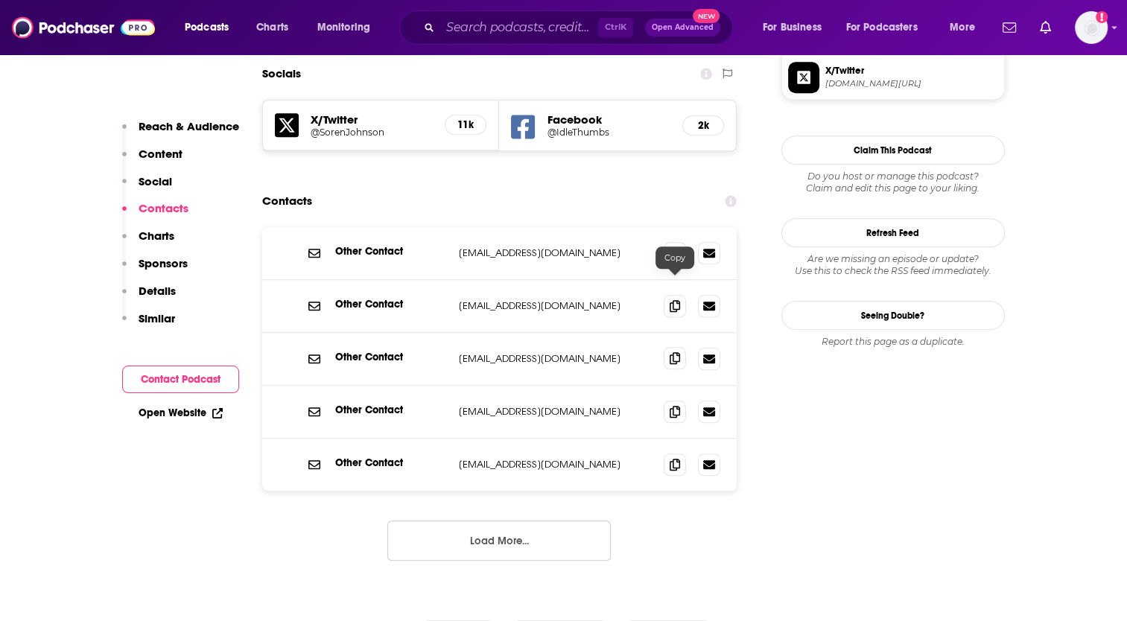
click at [677, 352] on icon at bounding box center [674, 358] width 10 height 12
click at [675, 400] on span at bounding box center [674, 411] width 22 height 22
click at [678, 458] on icon at bounding box center [674, 464] width 10 height 12
